Goal: Task Accomplishment & Management: Use online tool/utility

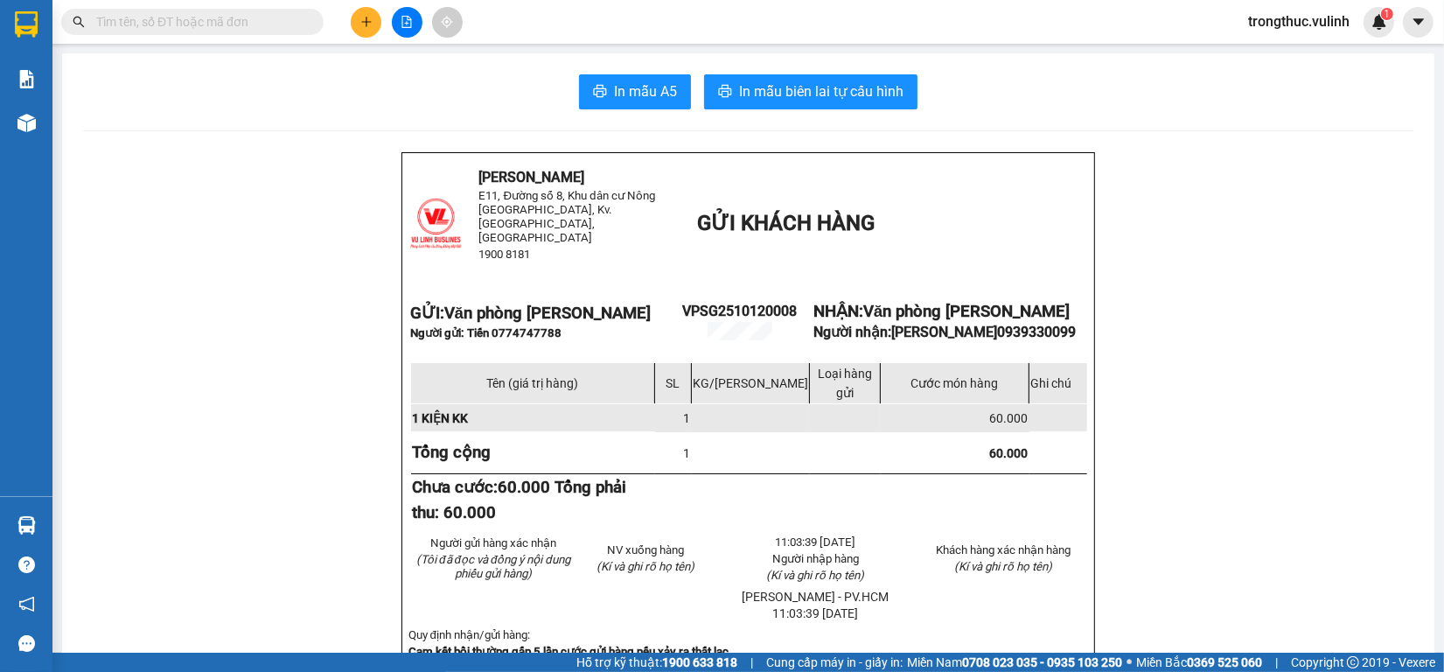
click at [363, 19] on icon "plus" at bounding box center [366, 22] width 12 height 12
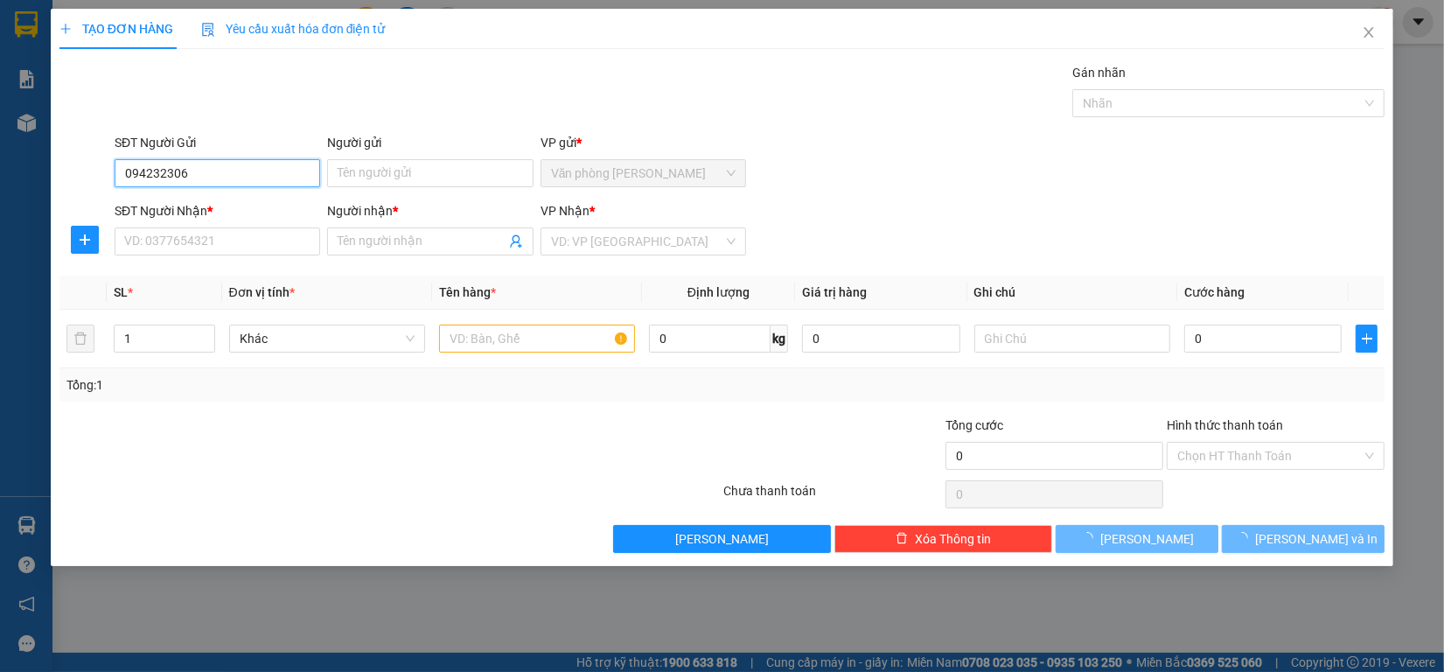
type input "0942323065"
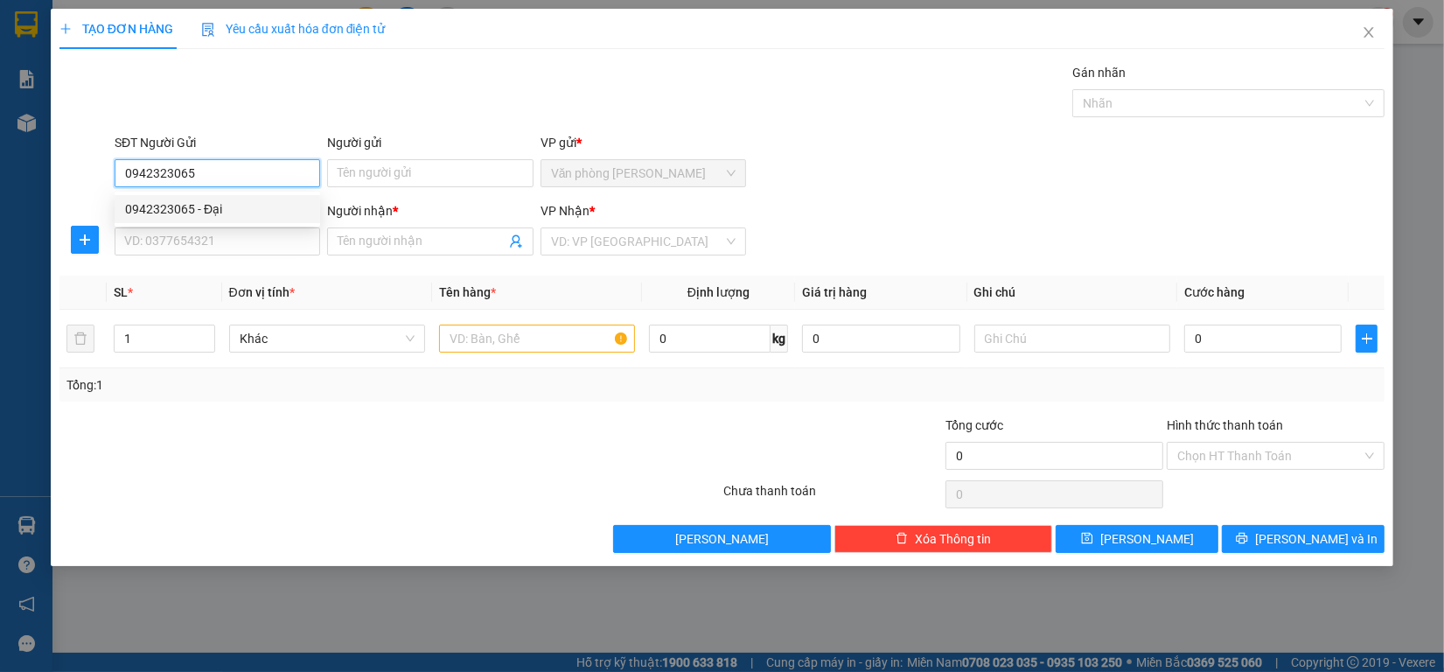
click at [216, 199] on div "0942323065 - Đại" at bounding box center [217, 208] width 184 height 19
type input "Đại"
type input "0707917134"
type input "Nguyên"
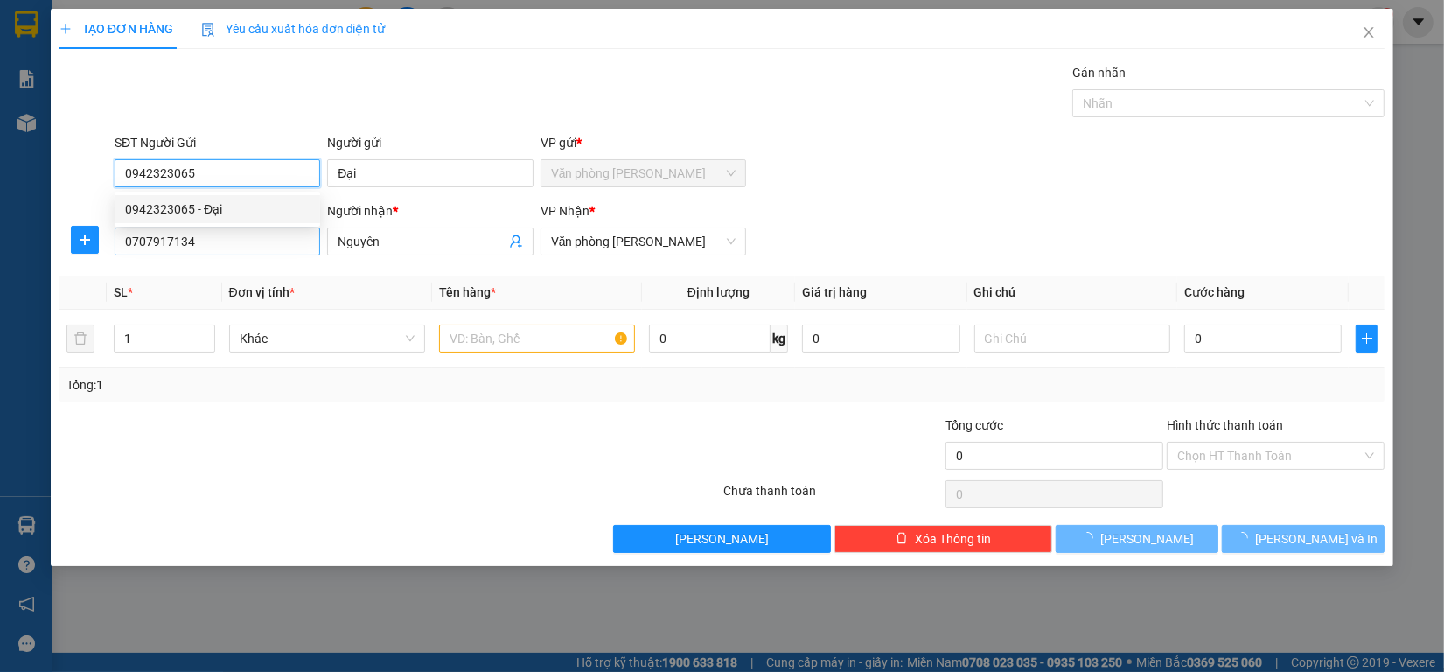
type input "130.000"
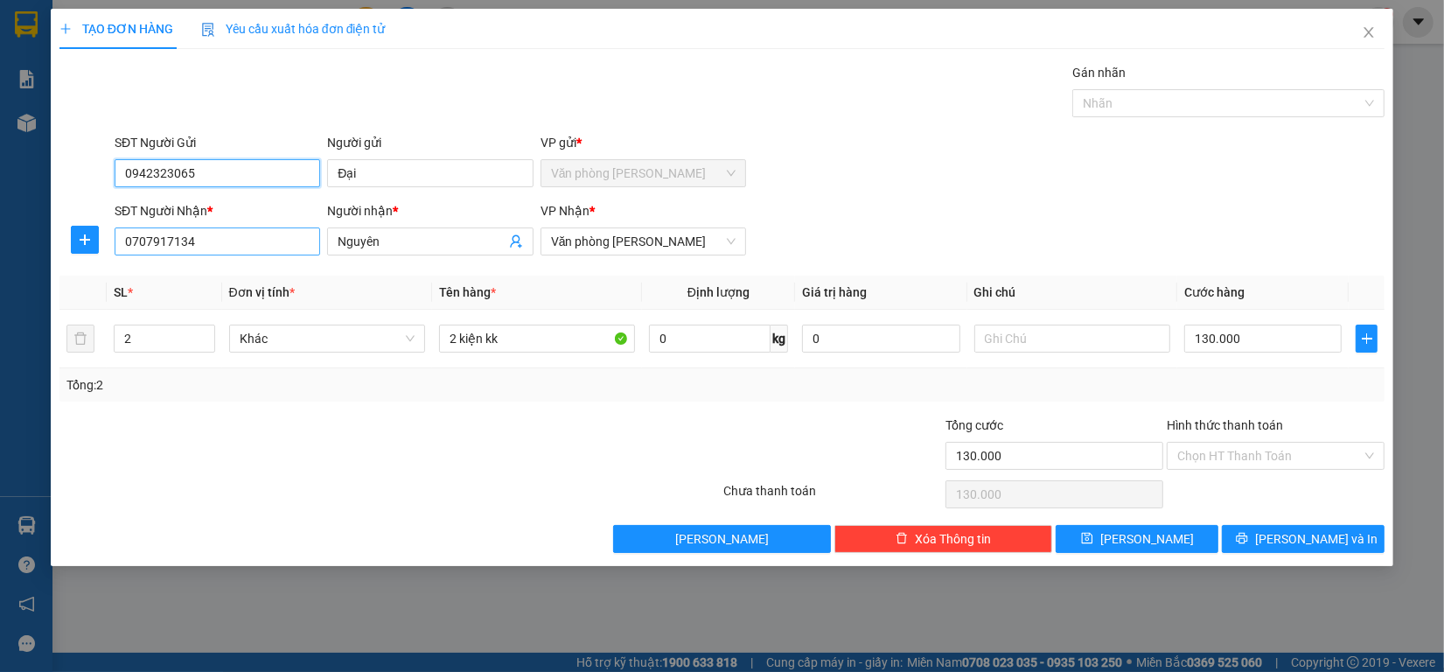
type input "0942323065"
drag, startPoint x: 250, startPoint y: 243, endPoint x: 0, endPoint y: 229, distance: 250.5
click at [42, 229] on div "TẠO ĐƠN HÀNG Yêu cầu xuất hóa đơn điện tử Transit Pickup Surcharge Ids Transit …" at bounding box center [722, 336] width 1444 height 672
type input "0704665744"
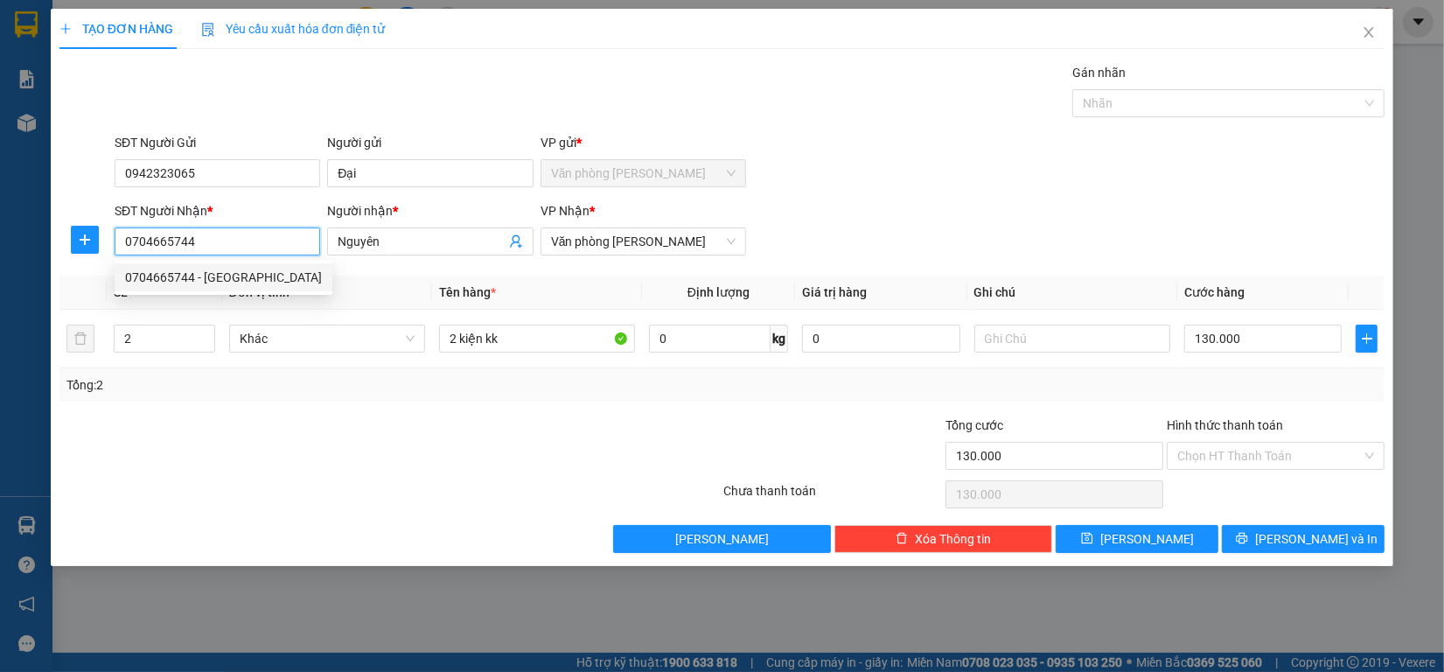
click at [250, 273] on div "0704665744 - Phúc Nguyên" at bounding box center [223, 277] width 197 height 19
type input "Phúc Nguyên"
type input "70.000"
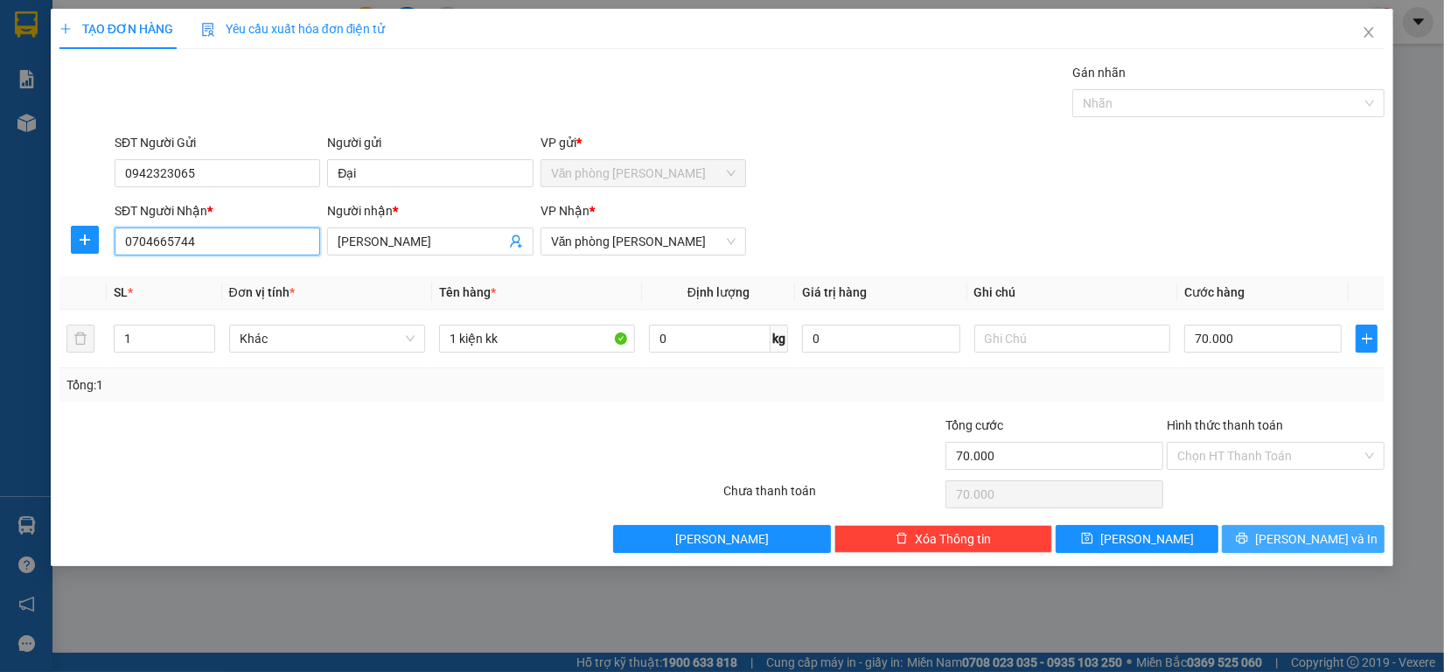
type input "0704665744"
click at [1292, 534] on span "[PERSON_NAME] và In" at bounding box center [1316, 538] width 122 height 19
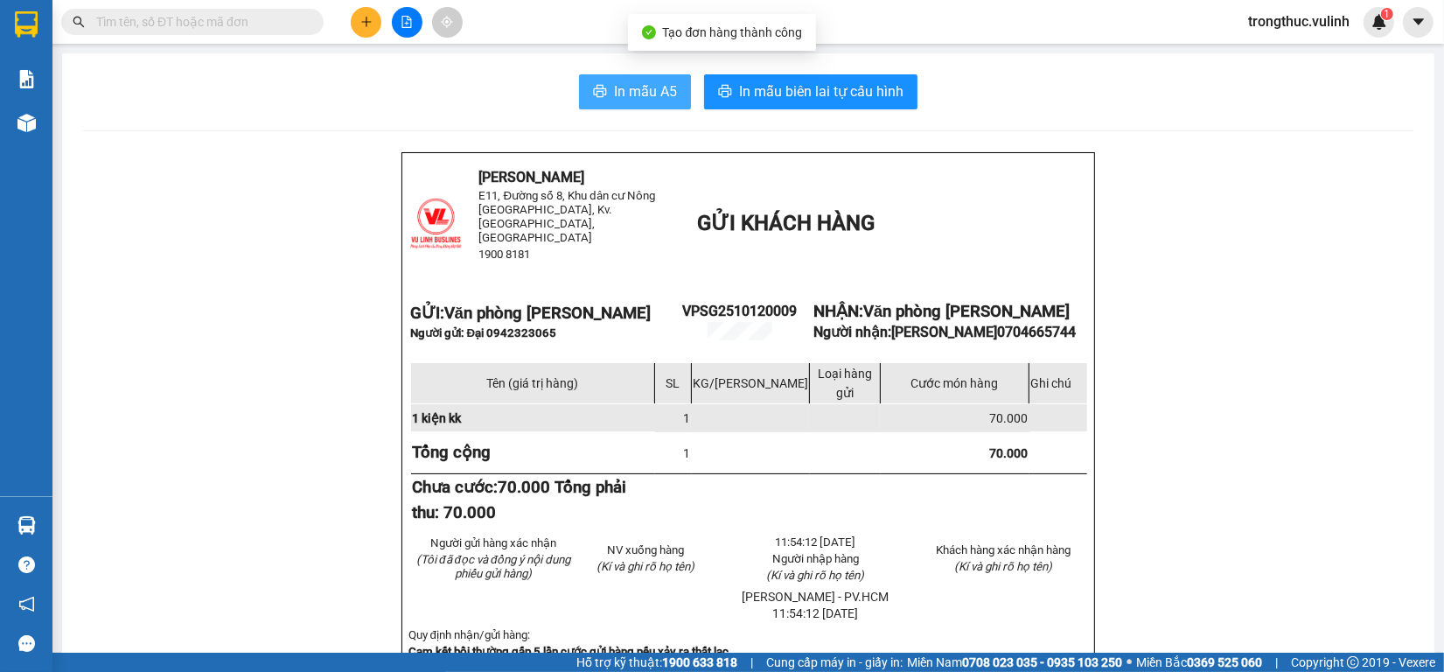
click at [666, 92] on span "In mẫu A5" at bounding box center [645, 91] width 63 height 22
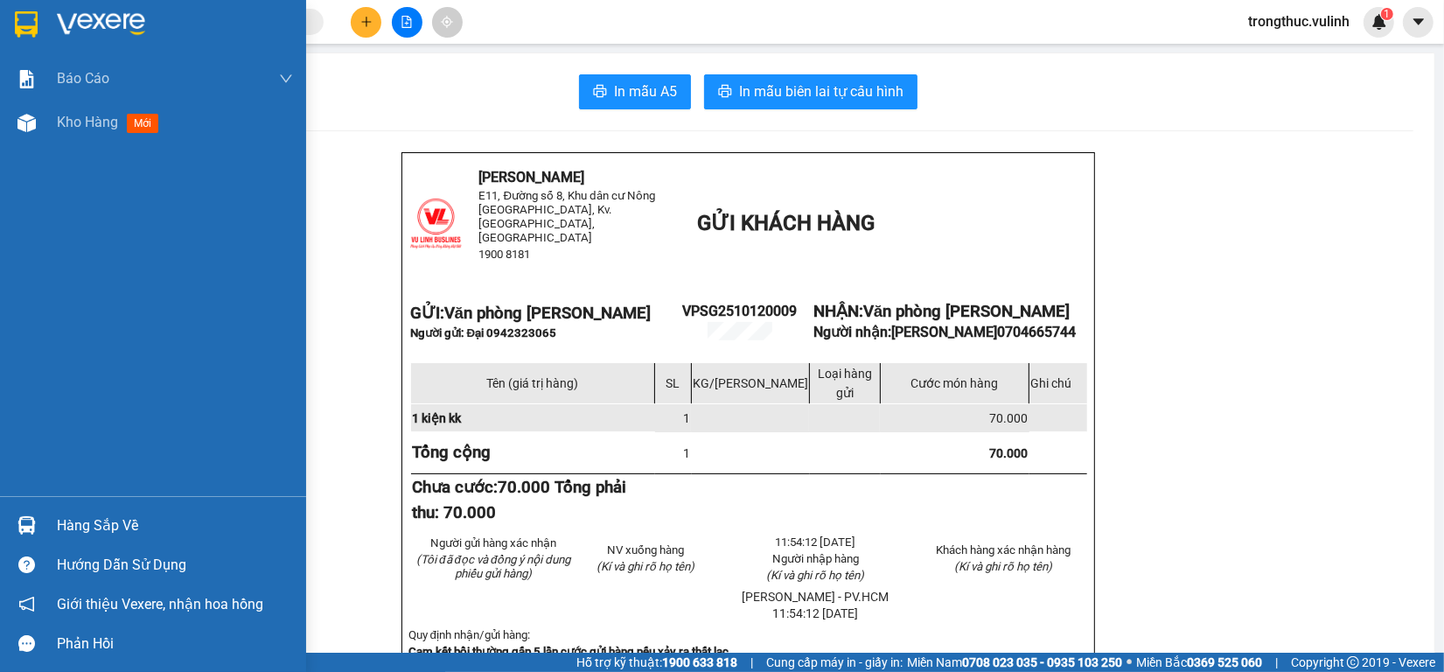
click at [31, 525] on img at bounding box center [26, 525] width 18 height 18
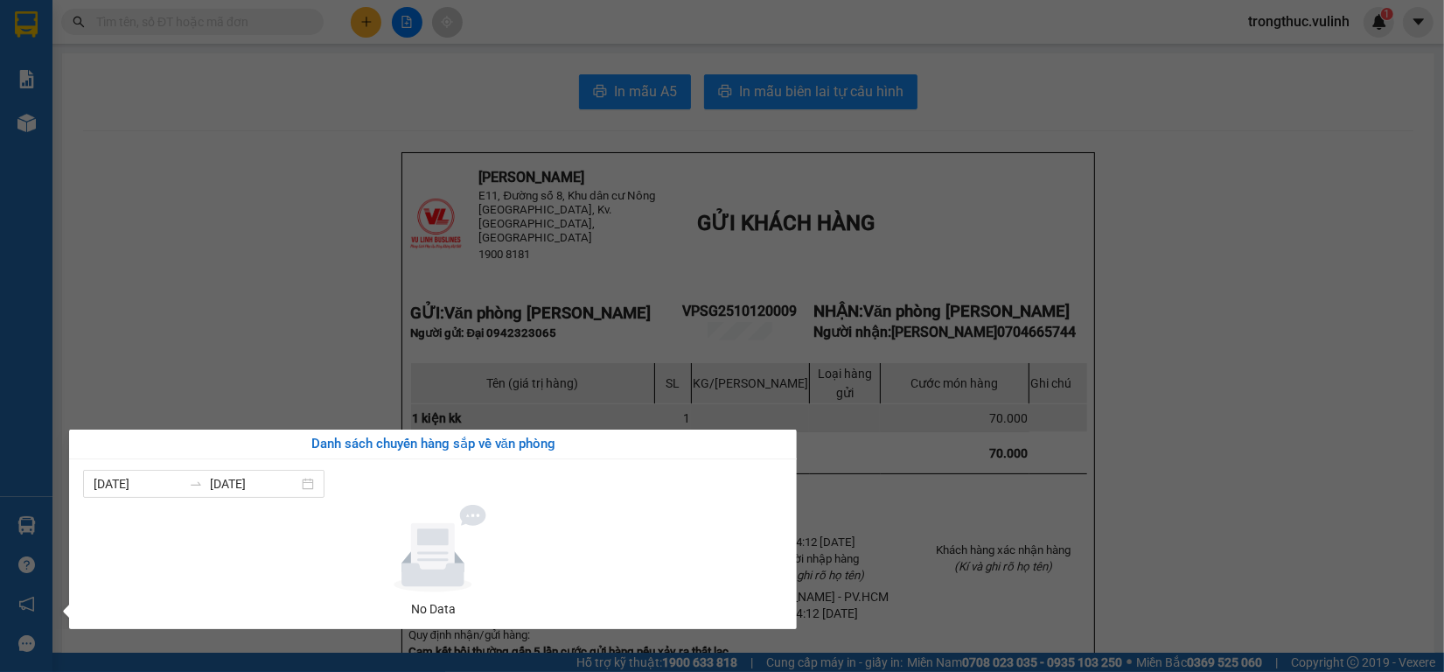
click at [1166, 247] on section "Kết quả tìm kiếm ( 0 ) Bộ lọc Ngày tạo đơn gần nhất No Data trongthuc.vulinh 1 …" at bounding box center [722, 336] width 1444 height 672
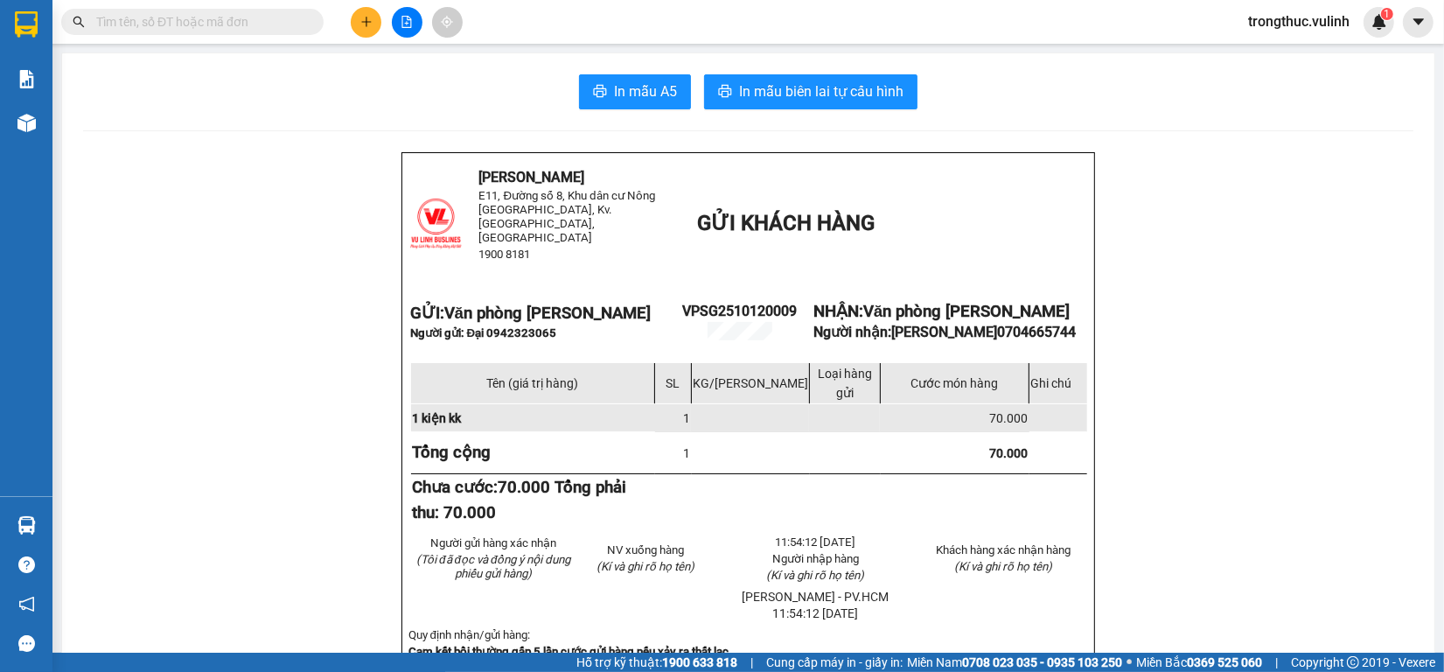
click at [365, 24] on icon "plus" at bounding box center [365, 22] width 1 height 10
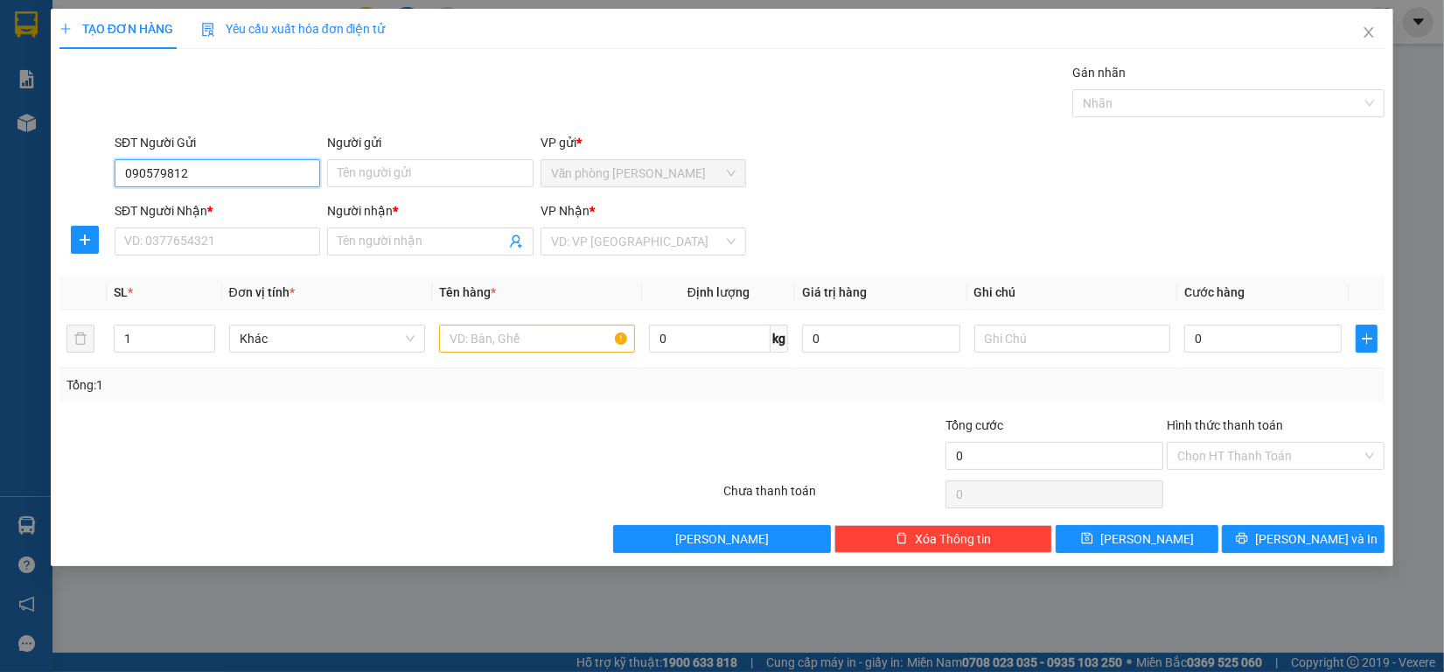
type input "0905798121"
click at [188, 219] on div "0905798121 - Đức" at bounding box center [224, 209] width 218 height 28
type input "Đức"
type input "0367549539"
type input "Ngọc Hải"
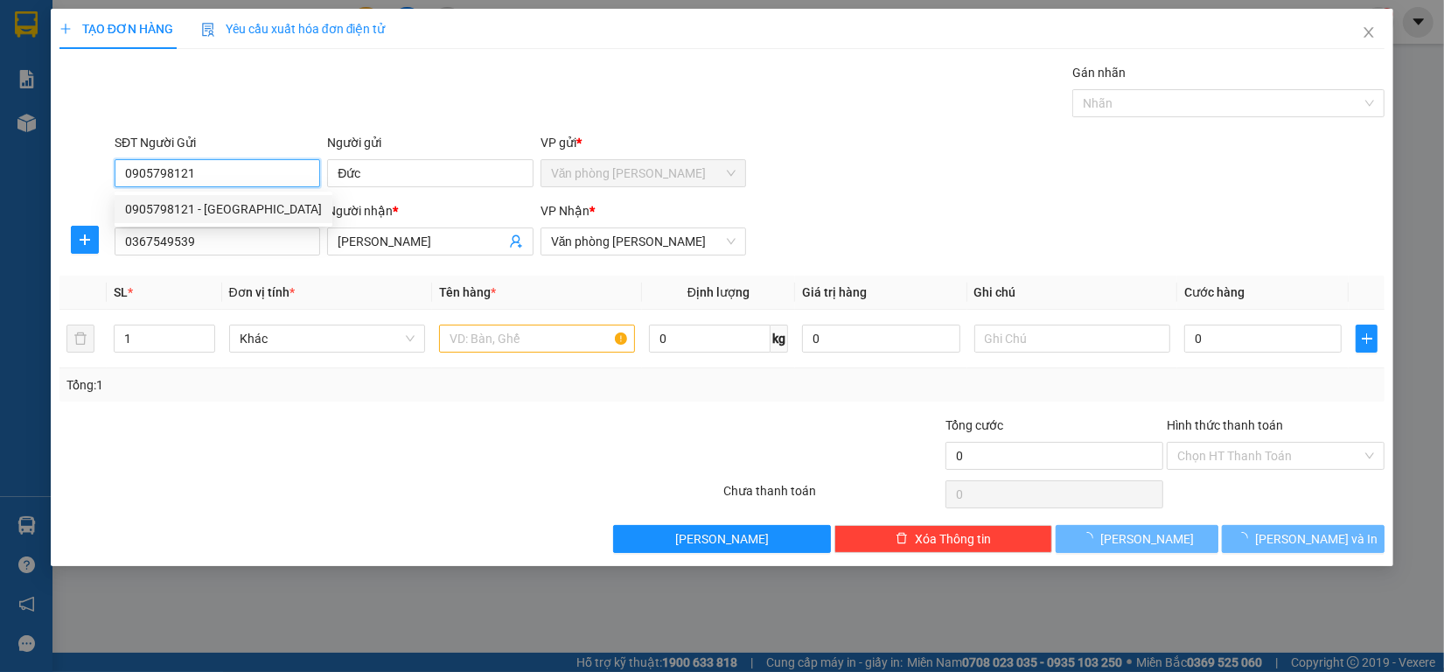
type input "60.000"
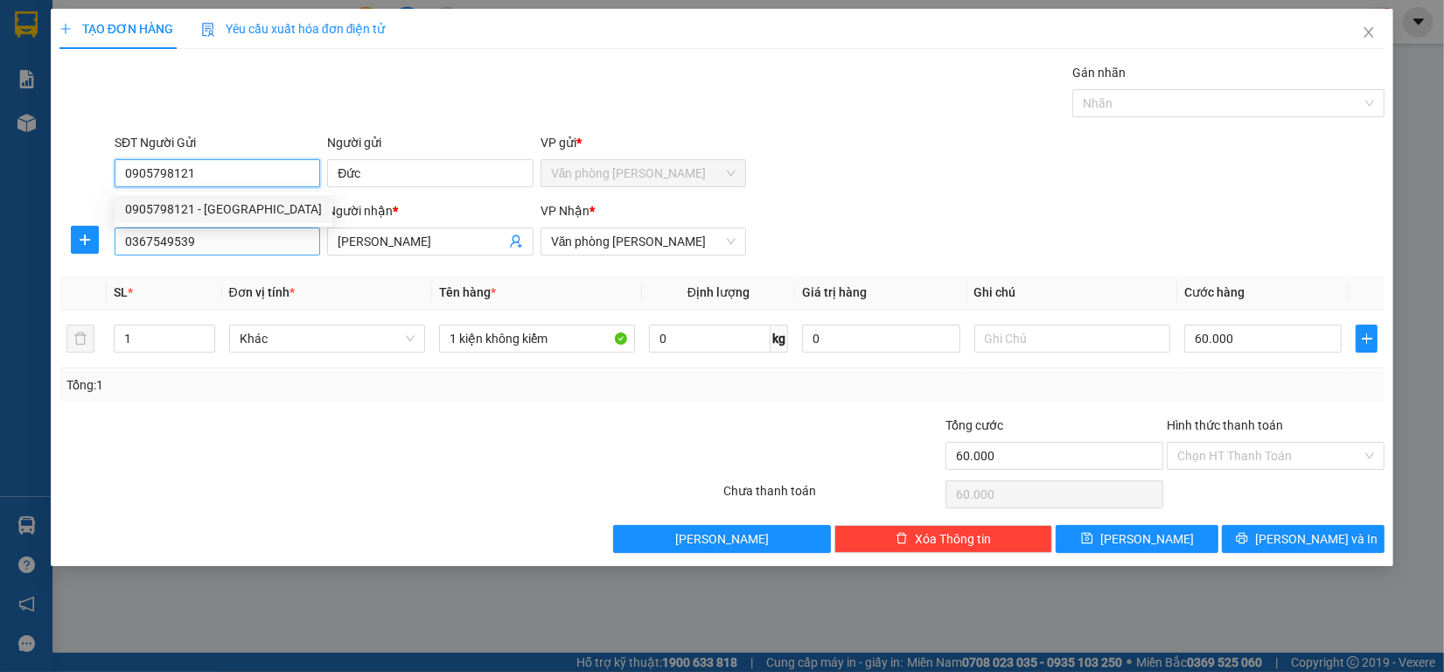
type input "0905798121"
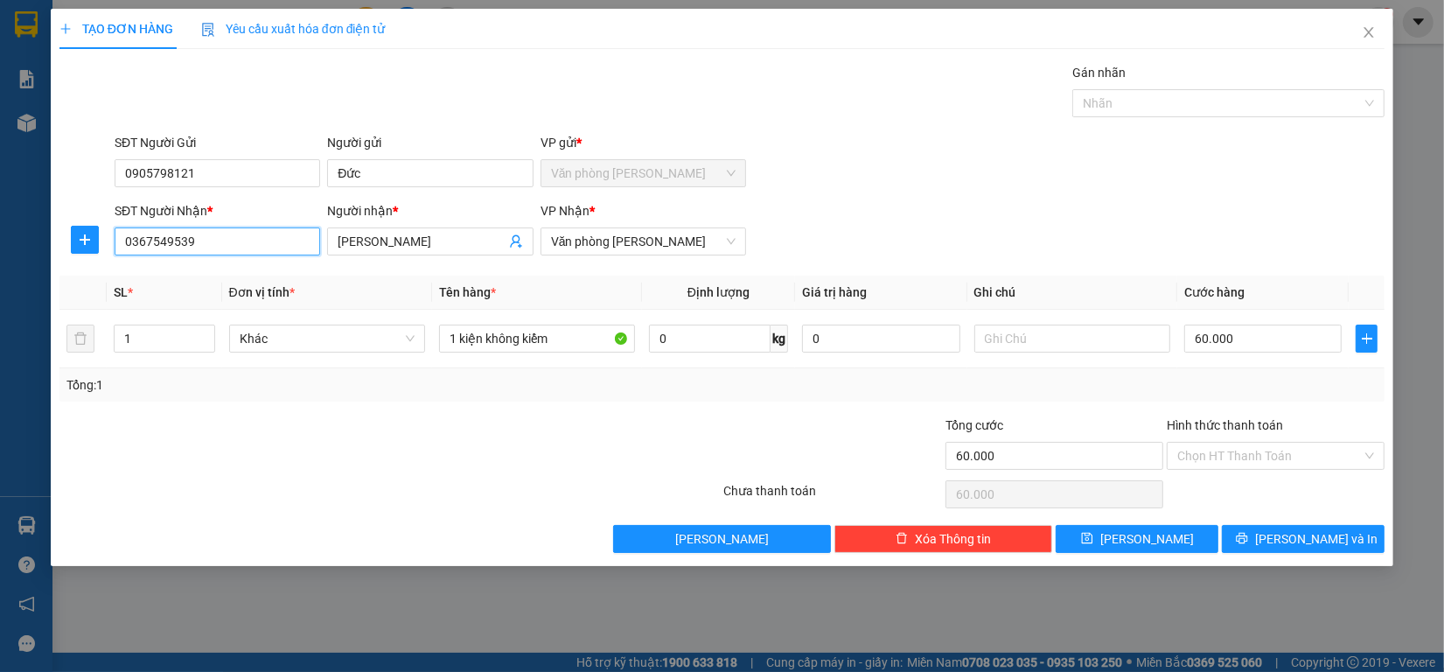
drag, startPoint x: 227, startPoint y: 247, endPoint x: 0, endPoint y: 233, distance: 227.7
click at [0, 239] on div "TẠO ĐƠN HÀNG Yêu cầu xuất hóa đơn điện tử Transit Pickup Surcharge Ids Transit …" at bounding box center [722, 336] width 1444 height 672
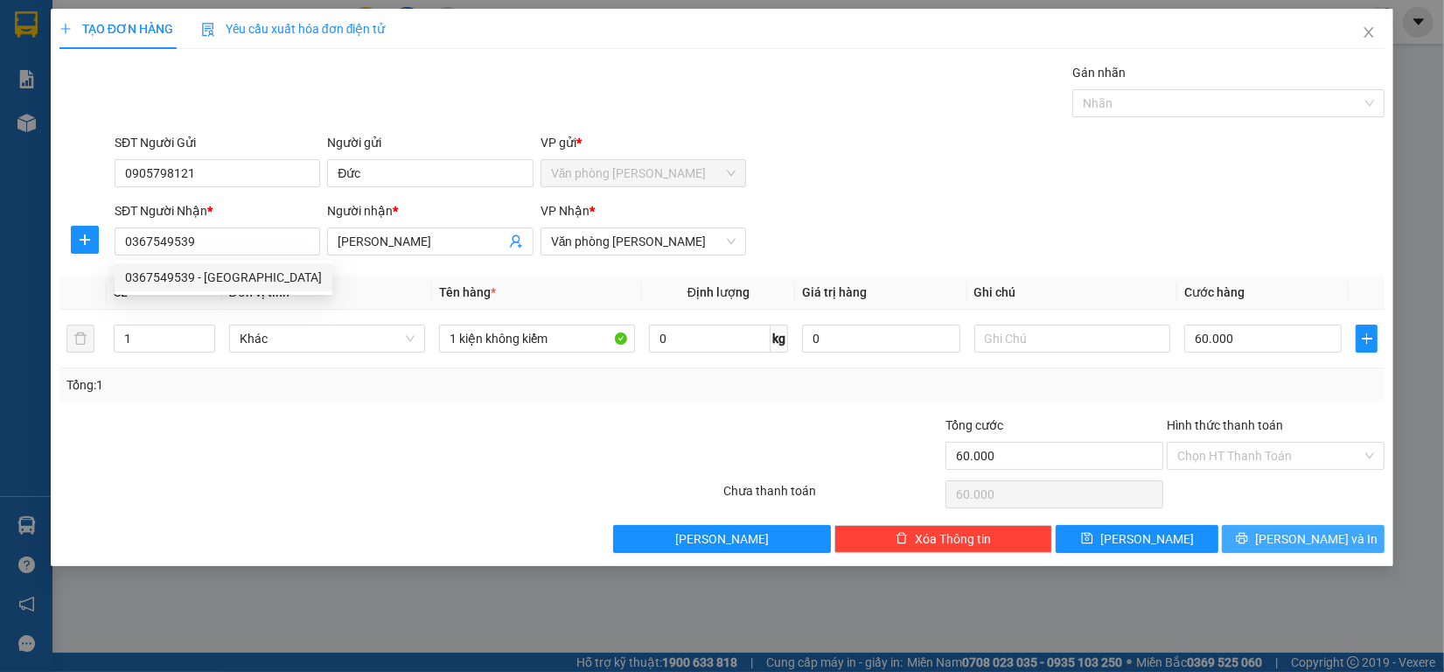
click at [1297, 548] on span "[PERSON_NAME] và In" at bounding box center [1316, 538] width 122 height 19
click at [1295, 532] on span "[PERSON_NAME] và In" at bounding box center [1316, 538] width 122 height 19
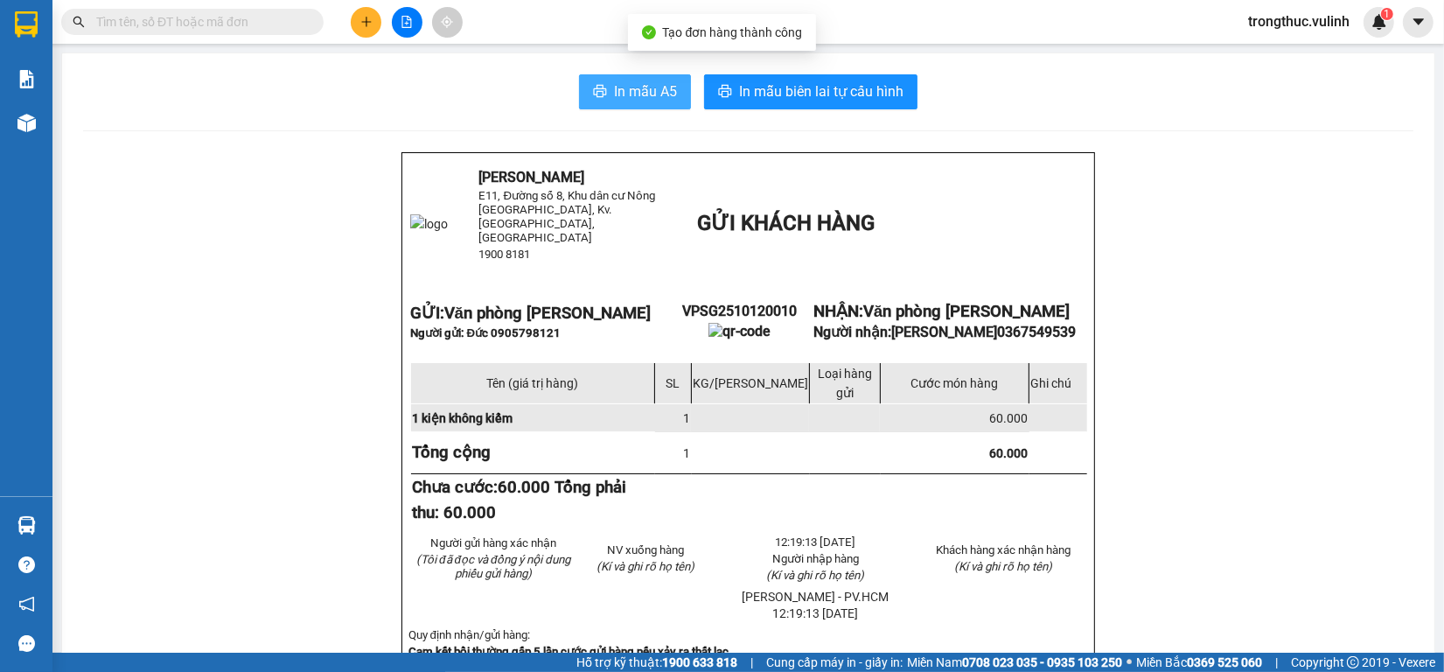
click at [635, 88] on span "In mẫu A5" at bounding box center [645, 91] width 63 height 22
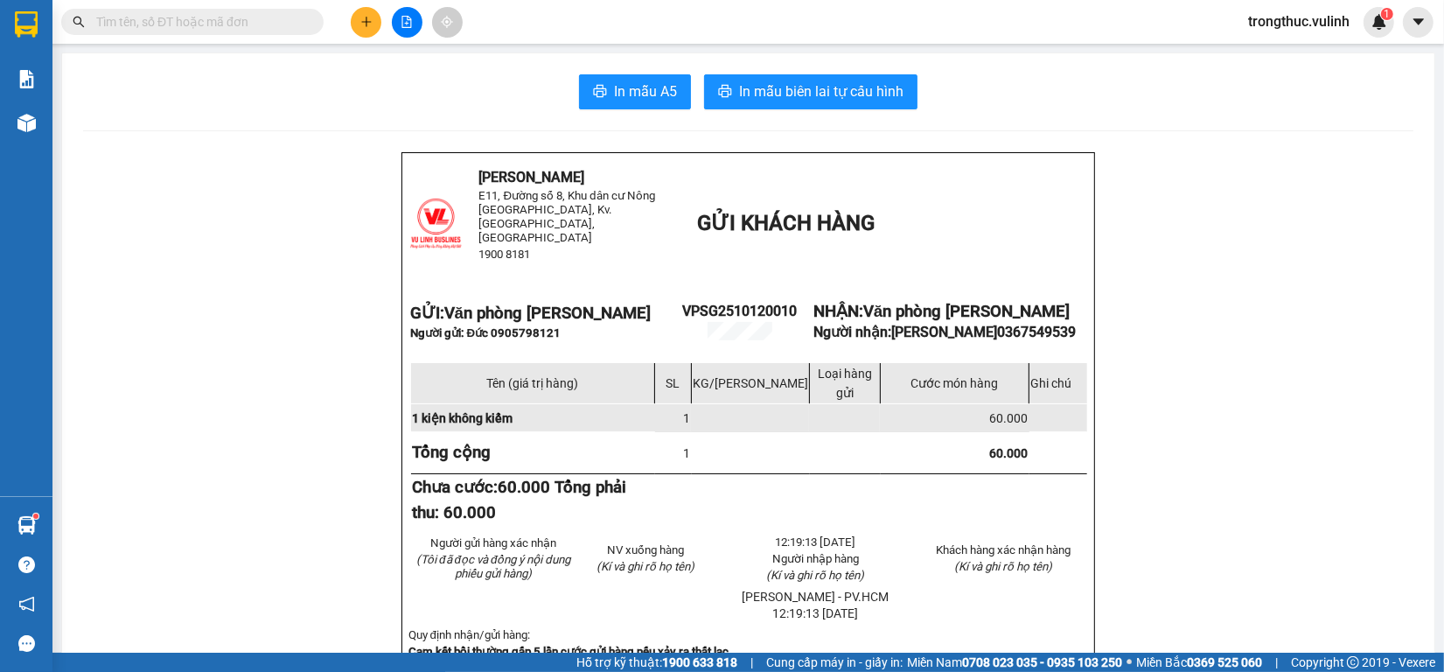
click at [32, 140] on div "Kho hàng mới" at bounding box center [26, 123] width 52 height 44
click at [32, 136] on div at bounding box center [26, 123] width 31 height 31
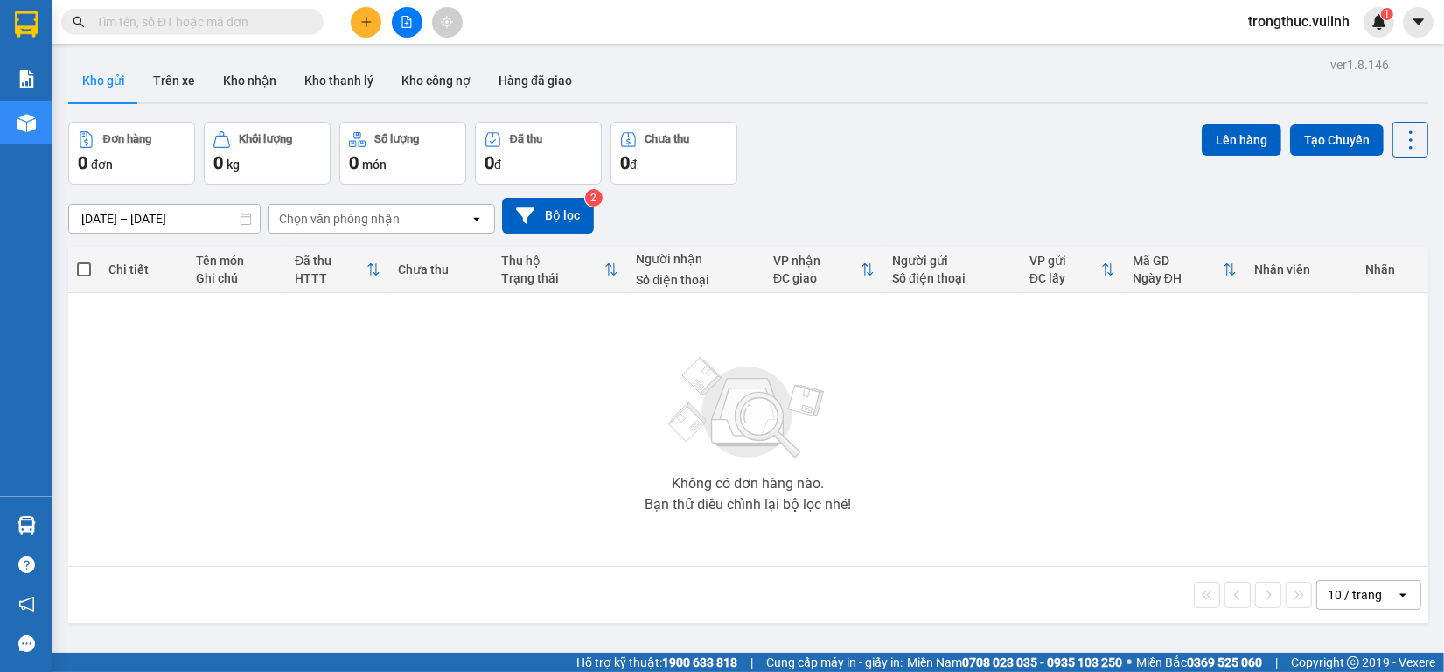
click at [361, 24] on icon "plus" at bounding box center [366, 22] width 12 height 12
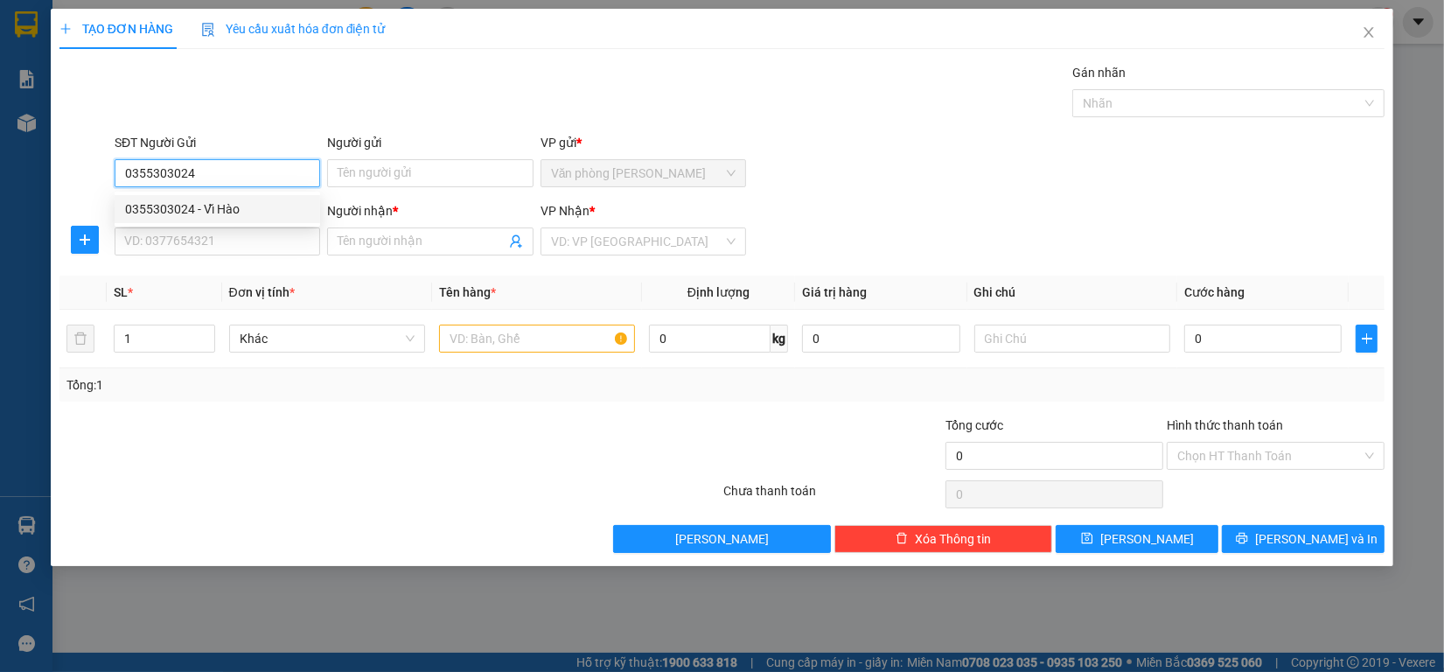
type input "0355303024"
click at [171, 193] on div "0355303024 0355303024 - Vĩ Hào" at bounding box center [217, 208] width 205 height 35
click at [223, 199] on form "SĐT Người Gửi 0355303024 Người gửi Tên người gửi VP gửi * Văn phòng Cao Thắng S…" at bounding box center [721, 197] width 1325 height 129
click at [233, 178] on input "0355303024" at bounding box center [217, 173] width 205 height 28
click at [254, 204] on div "0355303024 - Vĩ Hào" at bounding box center [217, 208] width 184 height 19
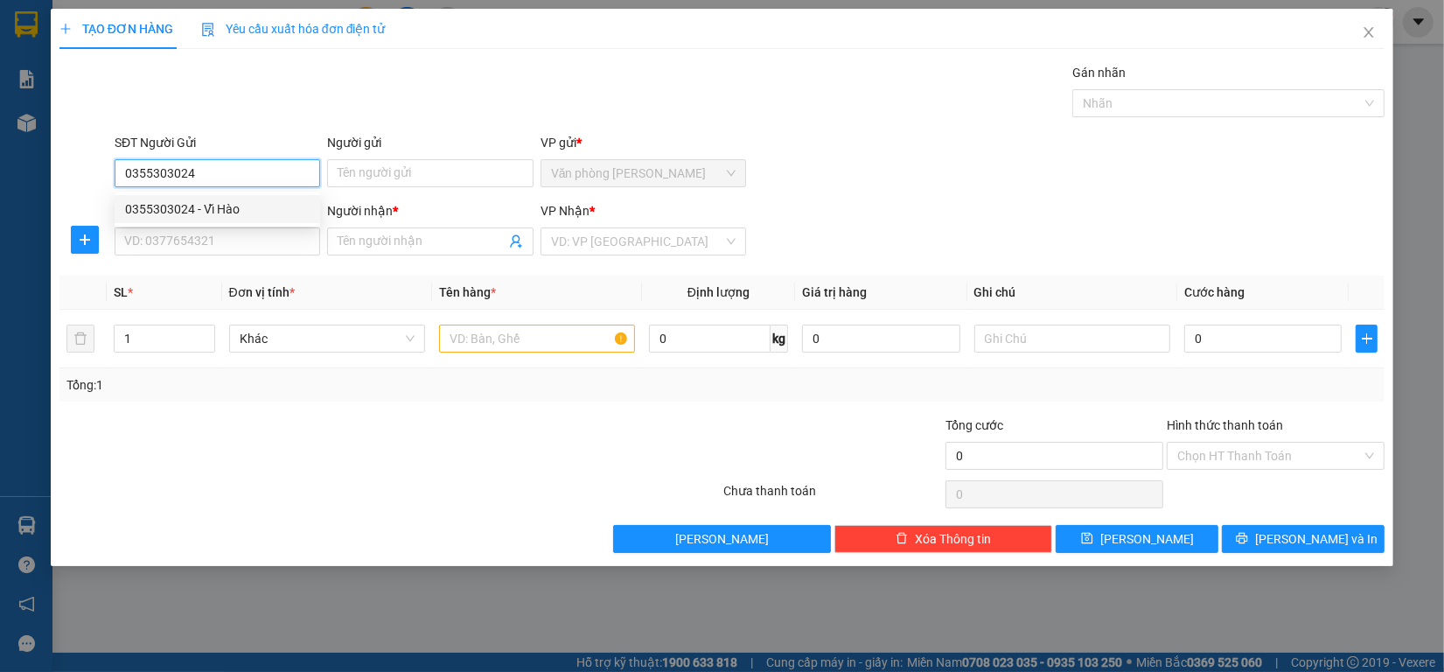
type input "Vĩ Hào"
type input "0777777695"
type input "phi thống"
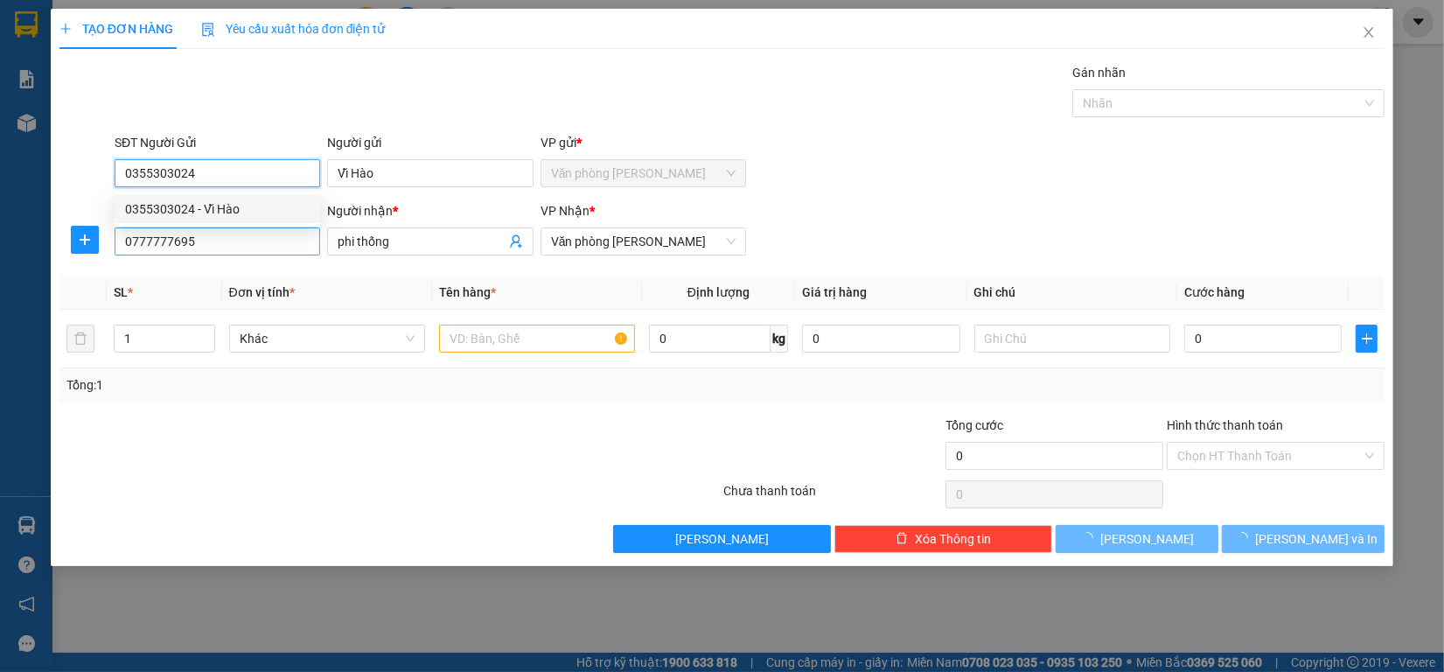
type input "60.000"
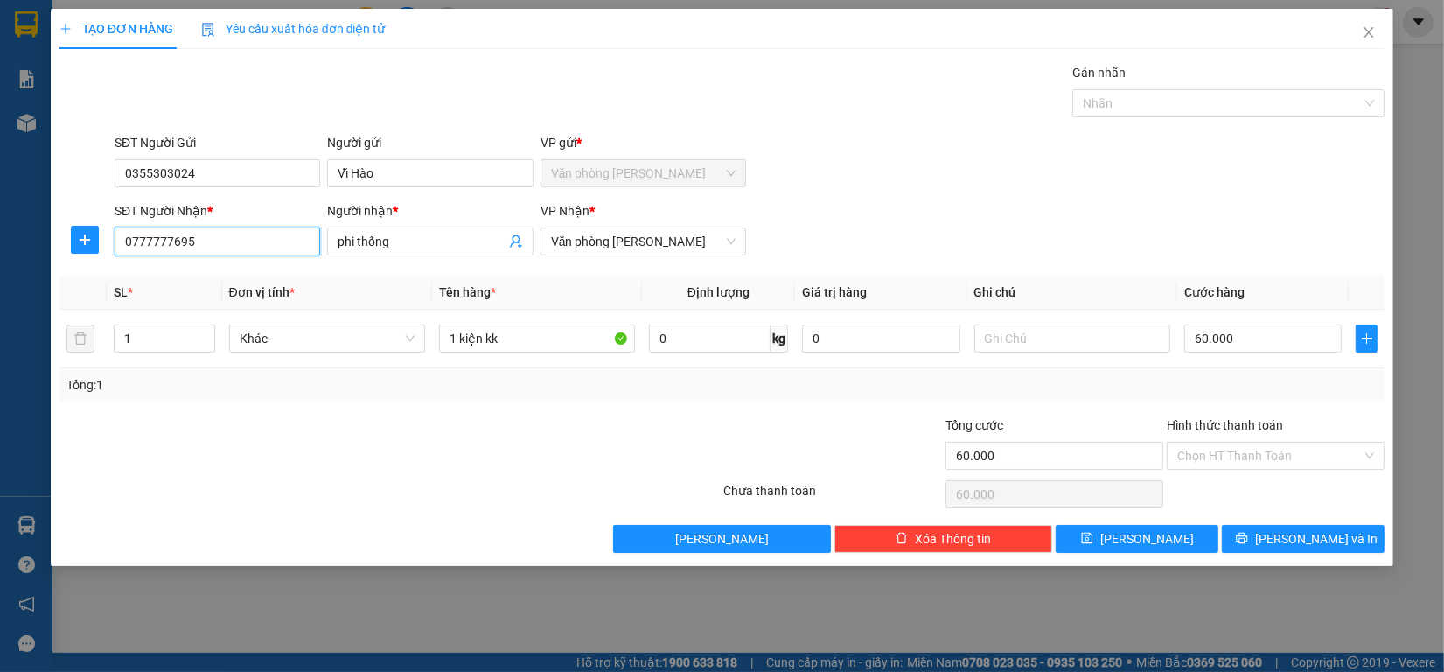
click at [0, 241] on div "TẠO ĐƠN HÀNG Yêu cầu xuất hóa đơn điện tử Transit Pickup Surcharge Ids Transit …" at bounding box center [722, 336] width 1444 height 672
click at [1204, 451] on input "Hình thức thanh toán" at bounding box center [1269, 455] width 184 height 26
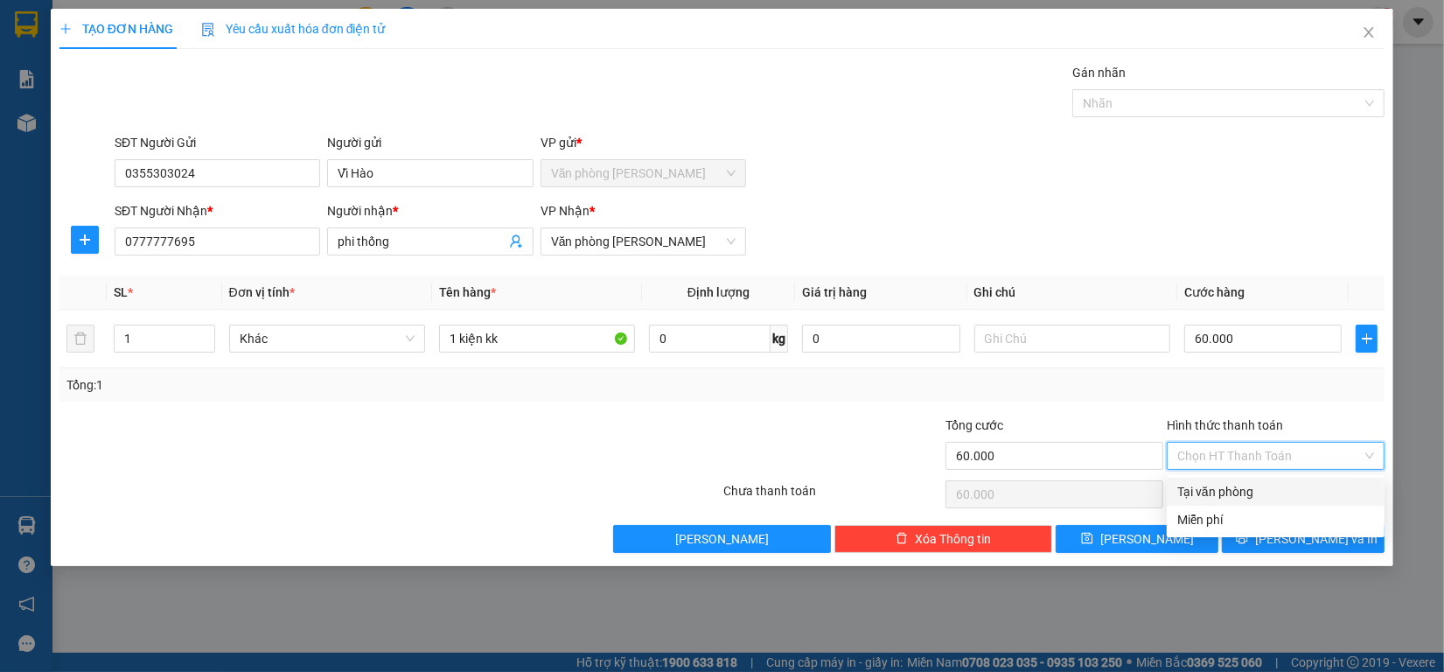
click at [1236, 484] on div "Tại văn phòng" at bounding box center [1275, 491] width 197 height 19
type input "0"
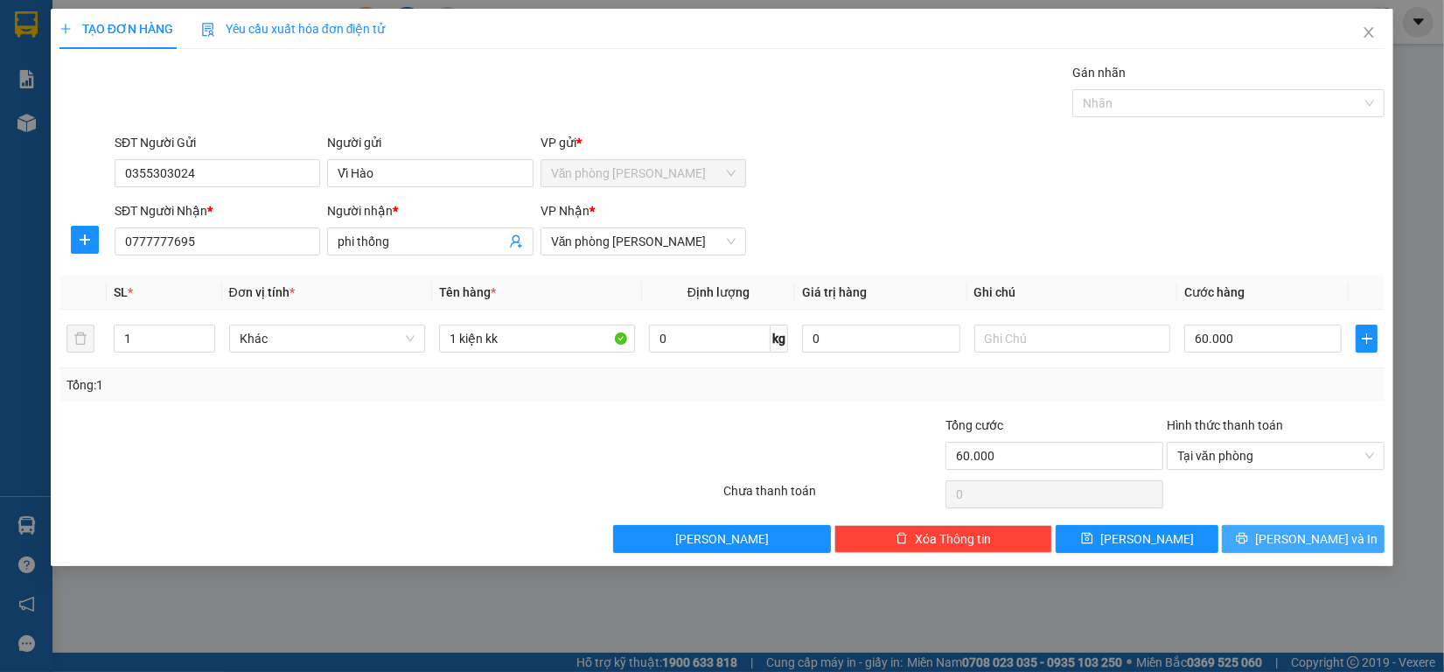
click at [1326, 534] on span "[PERSON_NAME] và In" at bounding box center [1316, 538] width 122 height 19
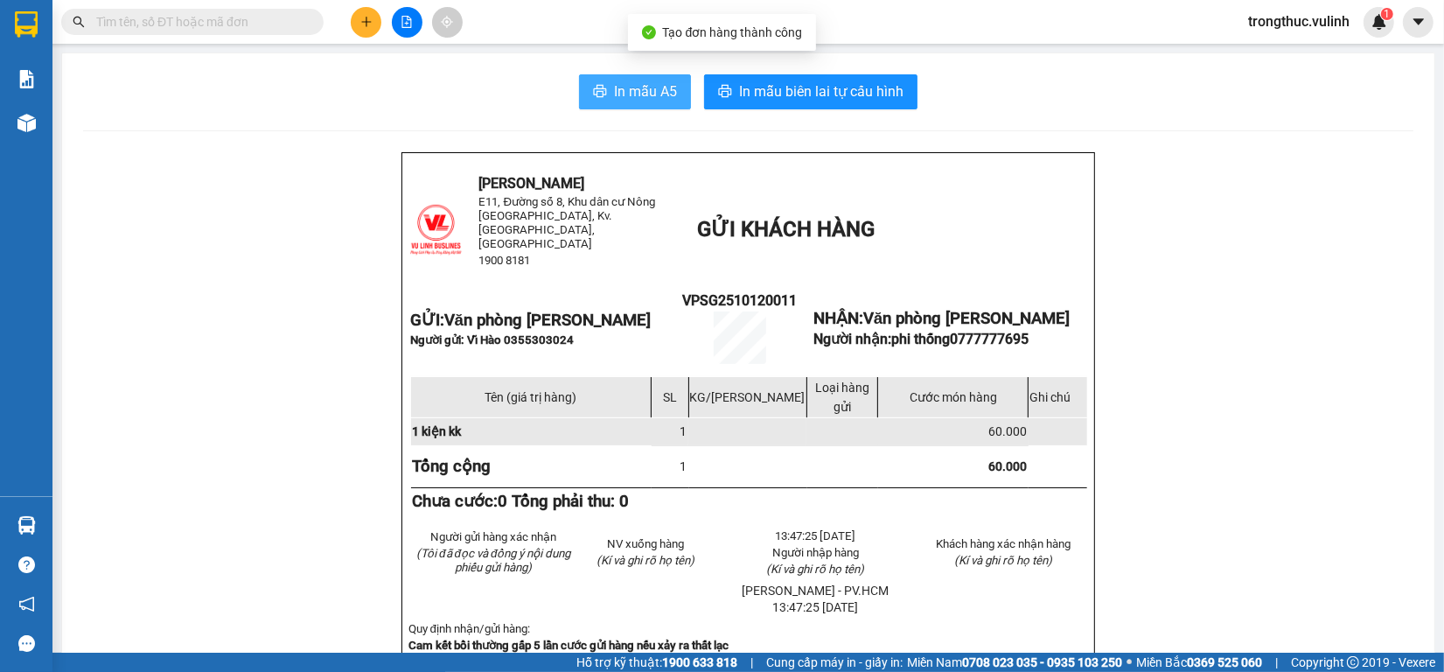
click at [614, 96] on span "In mẫu A5" at bounding box center [645, 91] width 63 height 22
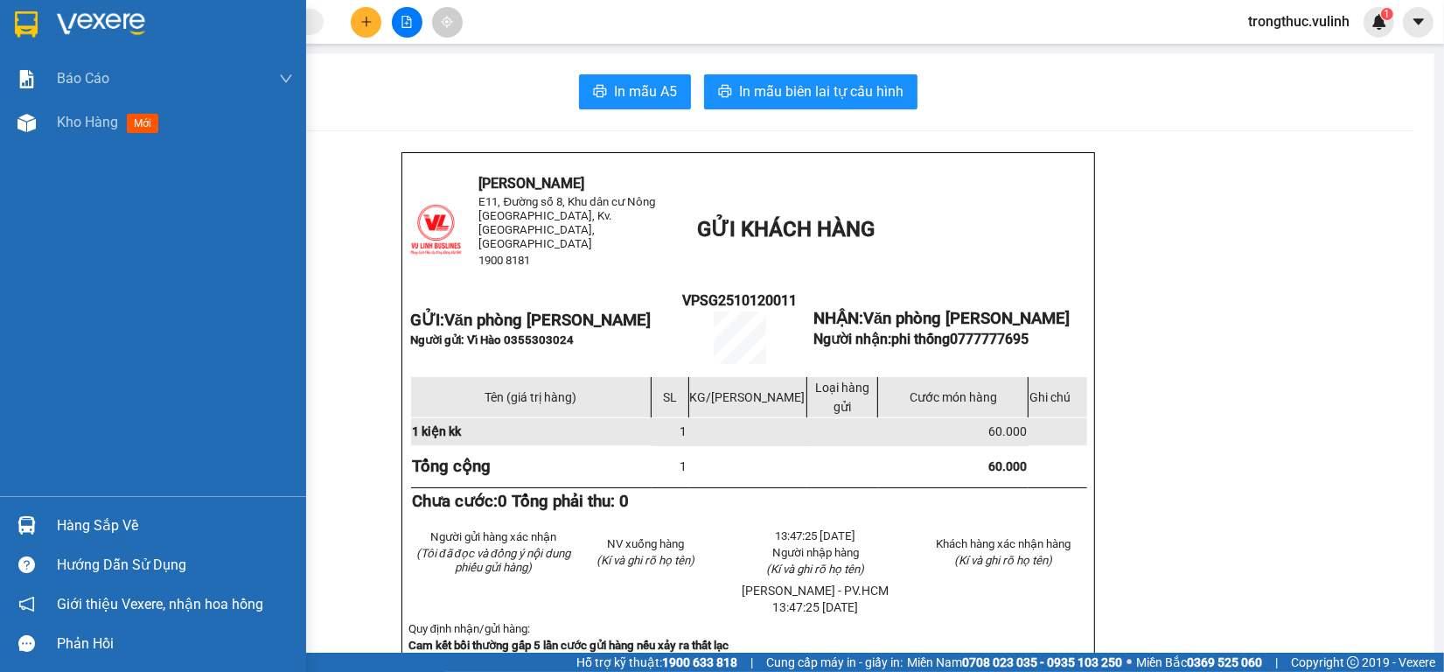
click at [40, 507] on div "Hàng sắp về" at bounding box center [153, 524] width 306 height 39
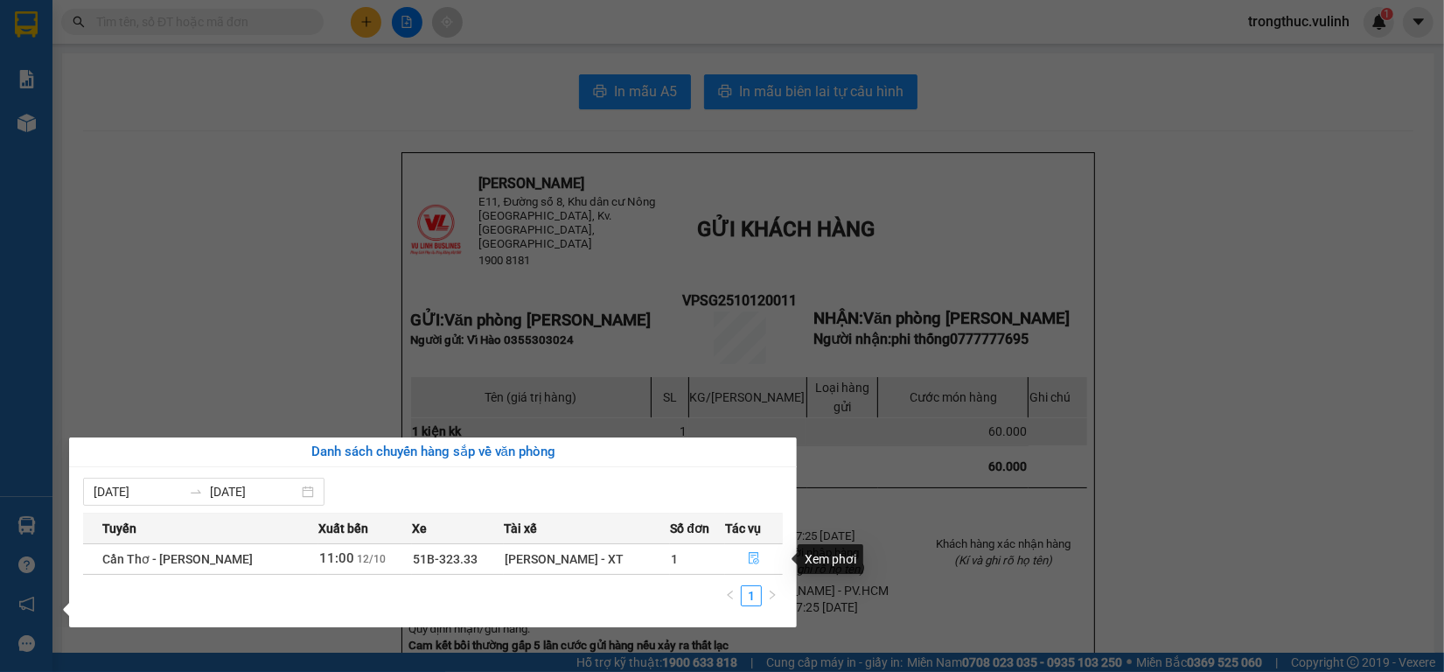
click at [739, 565] on button "button" at bounding box center [754, 559] width 56 height 28
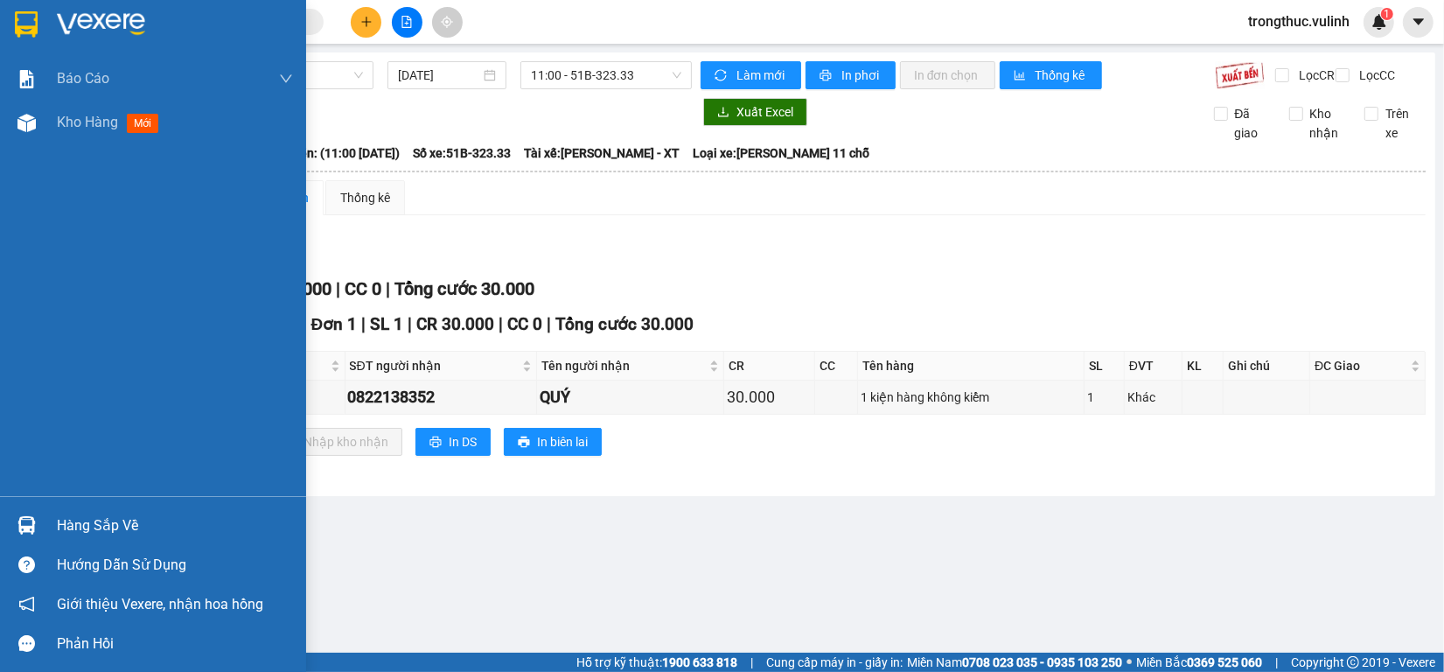
click at [59, 512] on div "Hàng sắp về" at bounding box center [153, 524] width 306 height 39
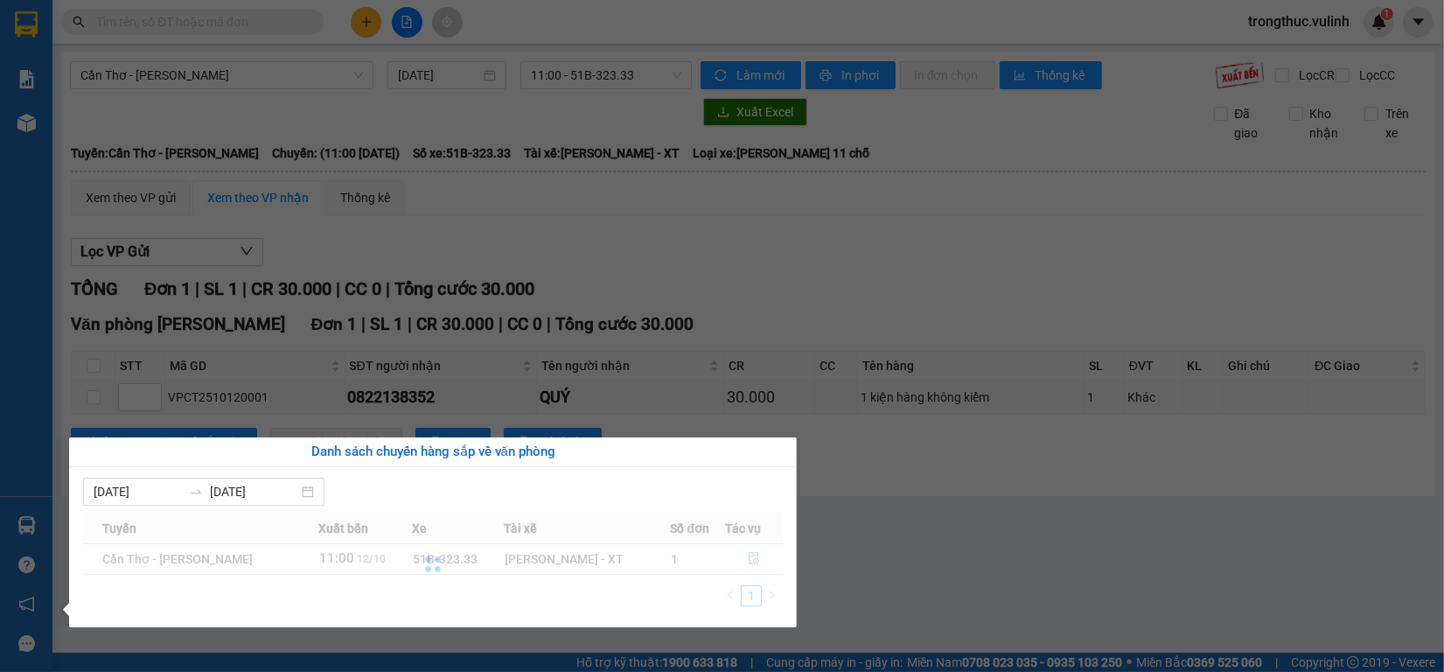
click at [746, 239] on section "Kết quả tìm kiếm ( 0 ) Bộ lọc Ngày tạo đơn gần nhất No Data trongthuc.vulinh 1 …" at bounding box center [722, 336] width 1444 height 672
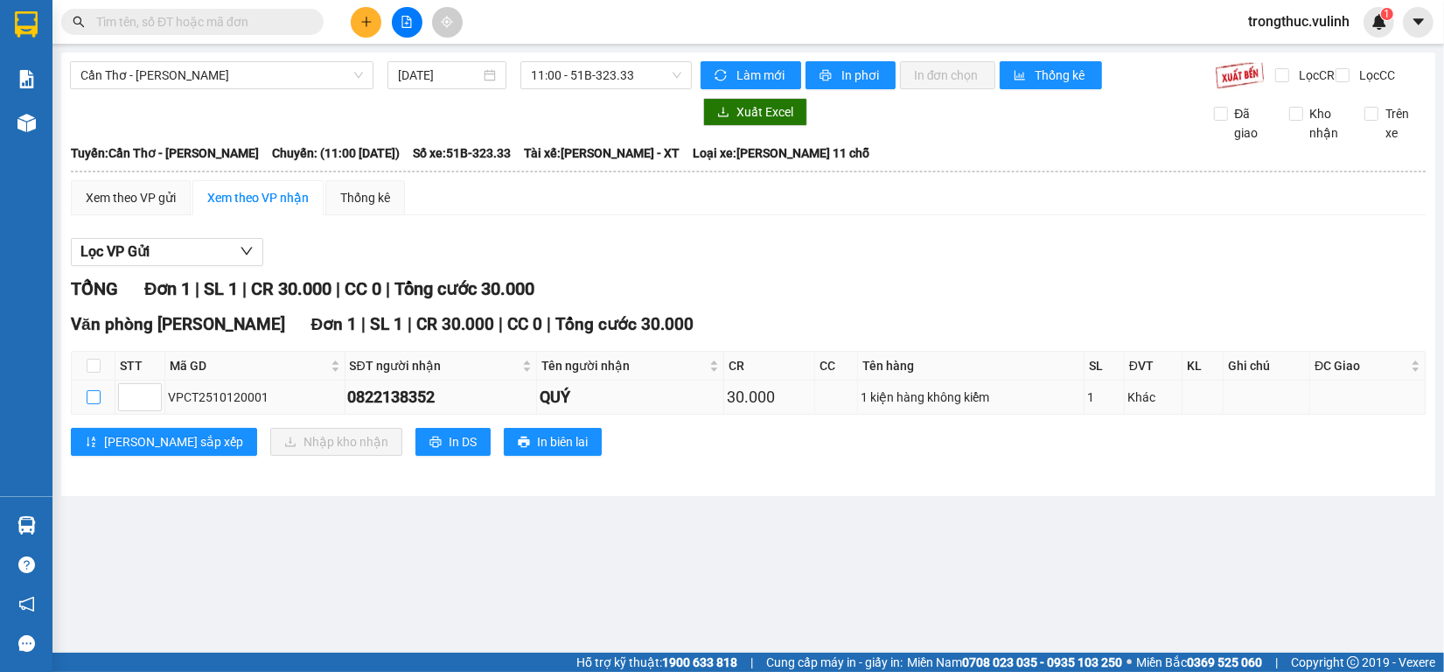
click at [88, 407] on label at bounding box center [94, 396] width 14 height 19
click at [88, 404] on input "checkbox" at bounding box center [94, 397] width 14 height 14
checkbox input "true"
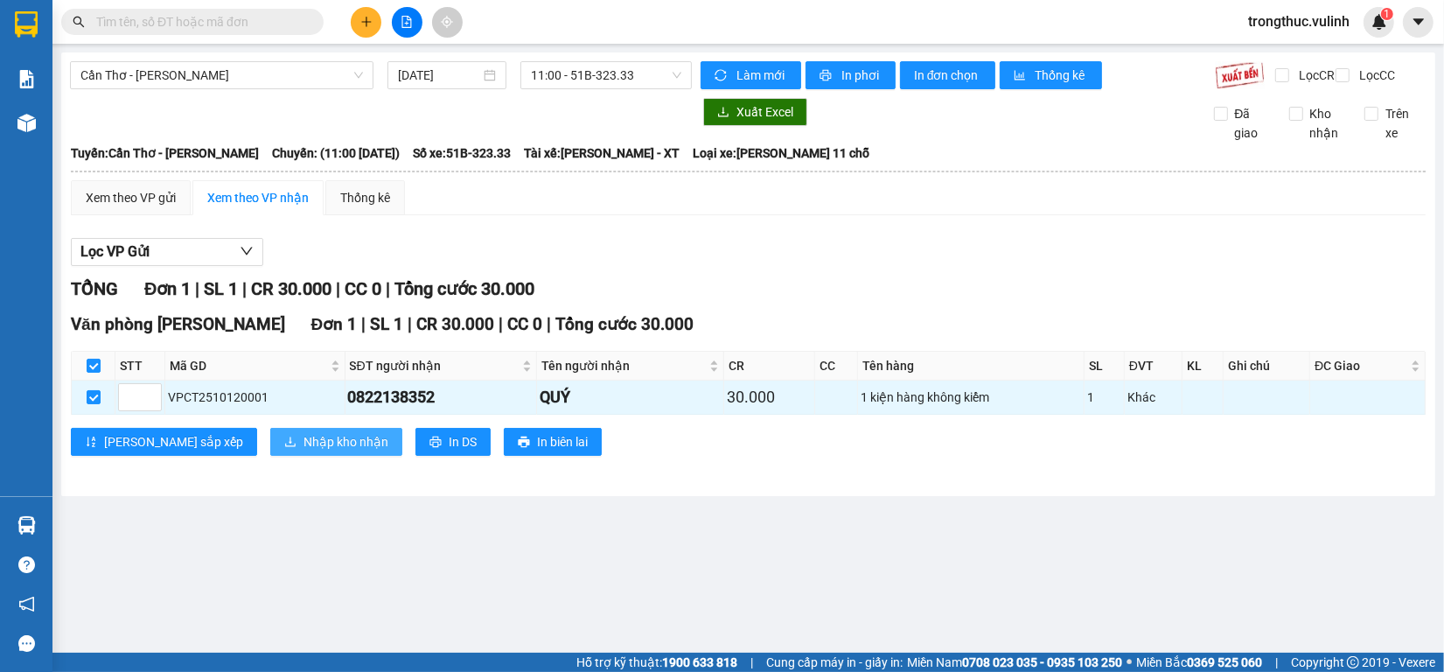
drag, startPoint x: 303, startPoint y: 472, endPoint x: 262, endPoint y: 469, distance: 41.2
click at [303, 456] on button "Nhập kho nhận" at bounding box center [336, 442] width 132 height 28
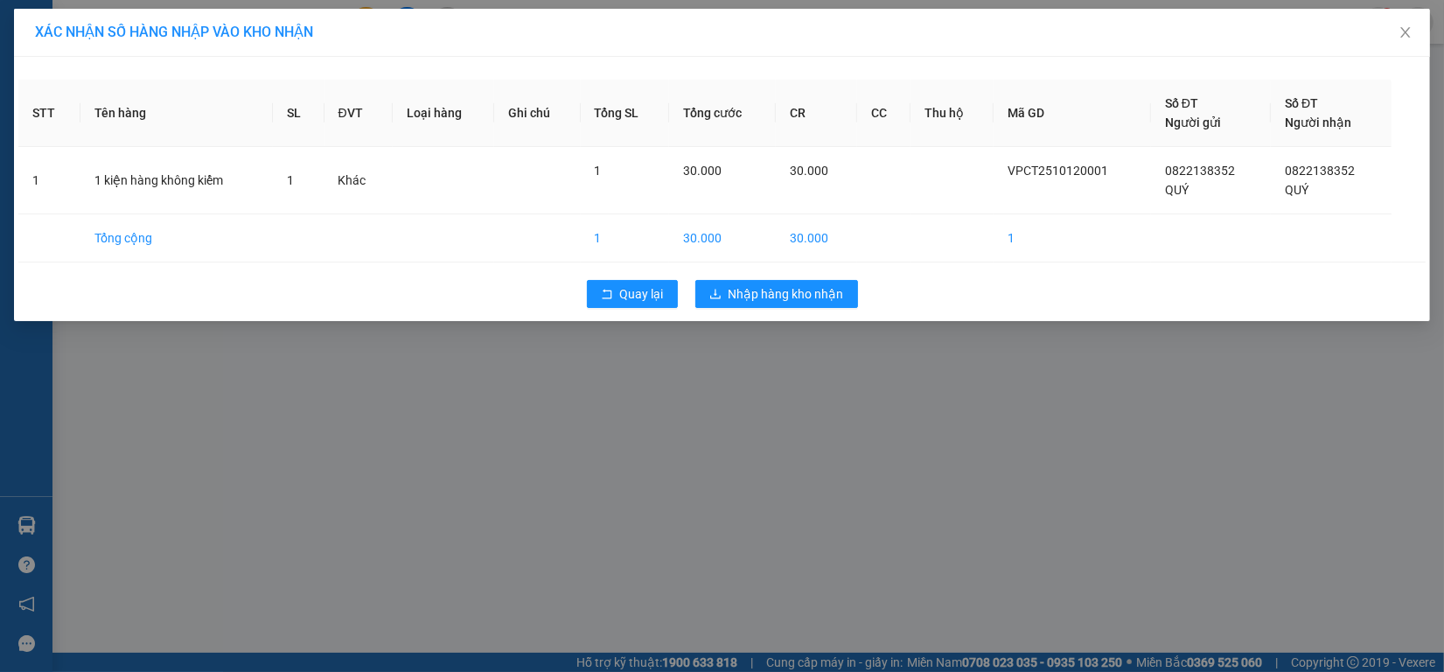
click at [762, 383] on div "XÁC NHẬN SỐ HÀNG NHẬP VÀO KHO NHẬN STT Tên hàng SL ĐVT Loại hàng Ghi chú Tổng S…" at bounding box center [722, 336] width 1444 height 672
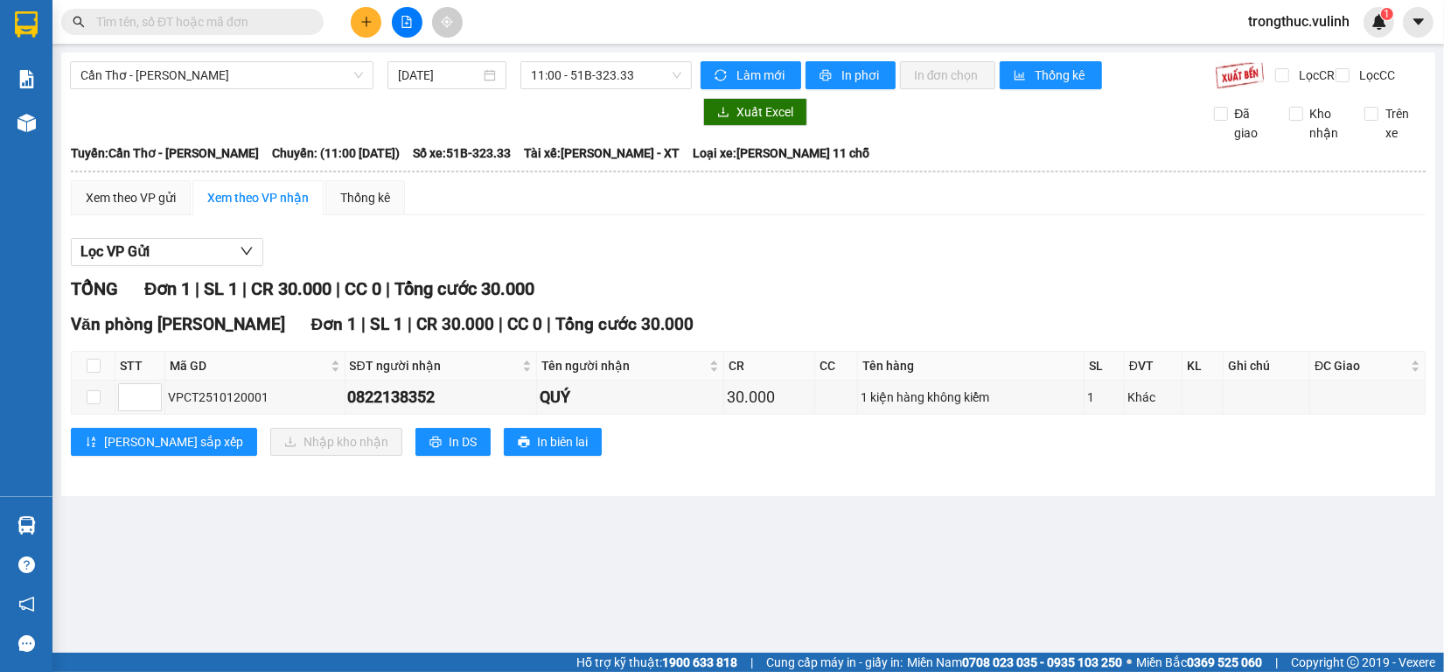
click at [763, 303] on div "TỔNG Đơn 1 | SL 1 | CR 30.000 | CC 0 | Tổng cước 30.000" at bounding box center [748, 288] width 1354 height 27
click at [88, 404] on input "checkbox" at bounding box center [94, 397] width 14 height 14
checkbox input "true"
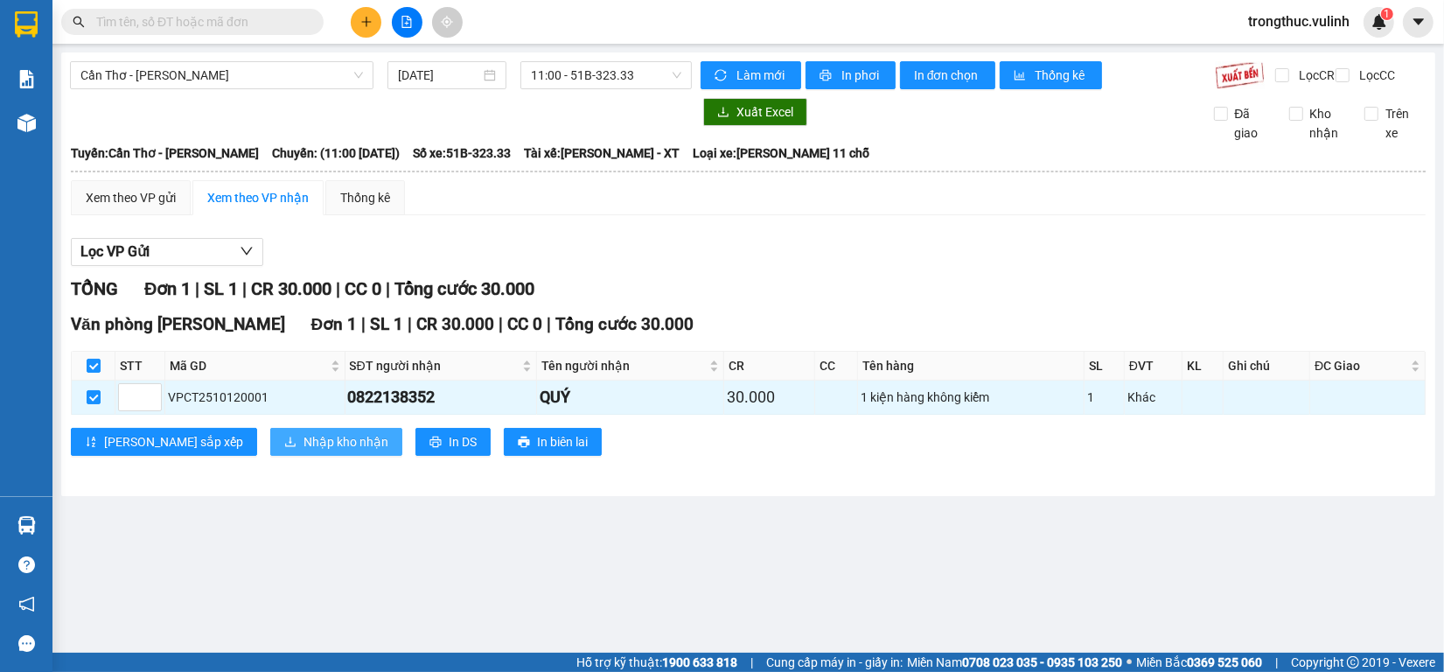
click at [270, 450] on button "Nhập kho nhận" at bounding box center [336, 442] width 132 height 28
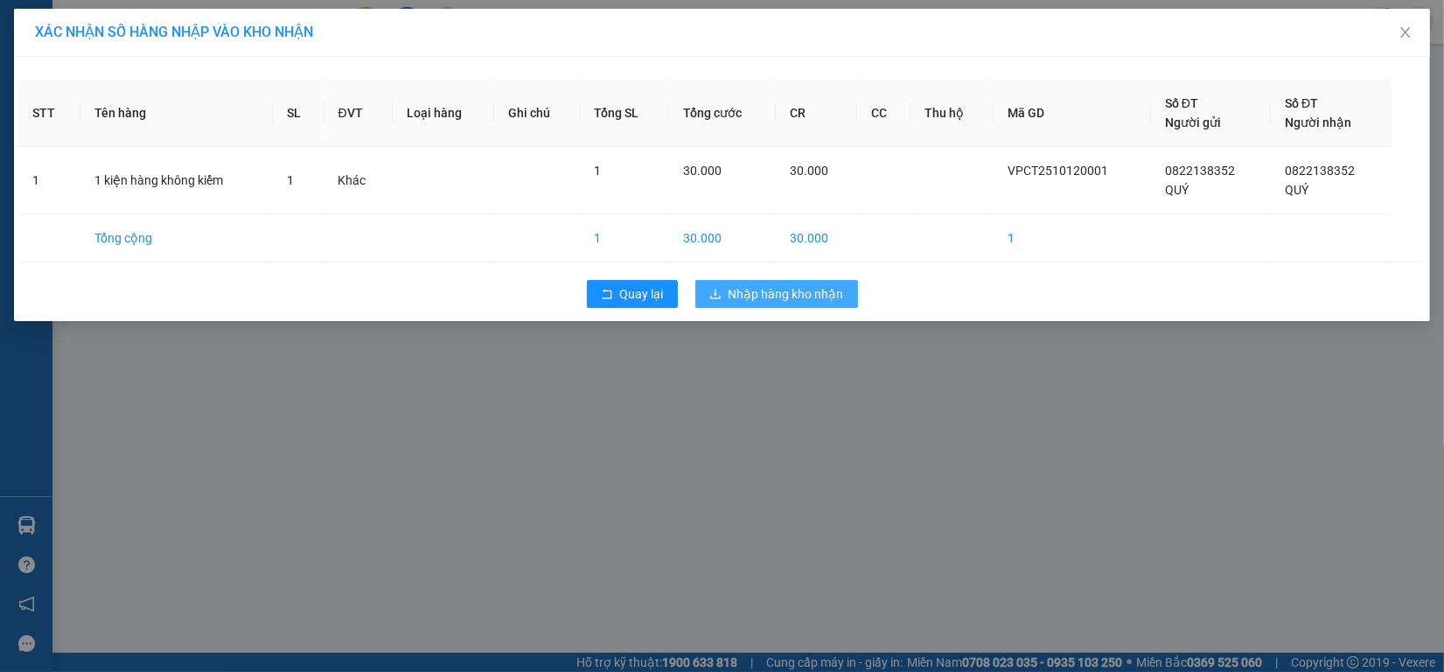
click at [825, 285] on span "Nhập hàng kho nhận" at bounding box center [785, 293] width 115 height 19
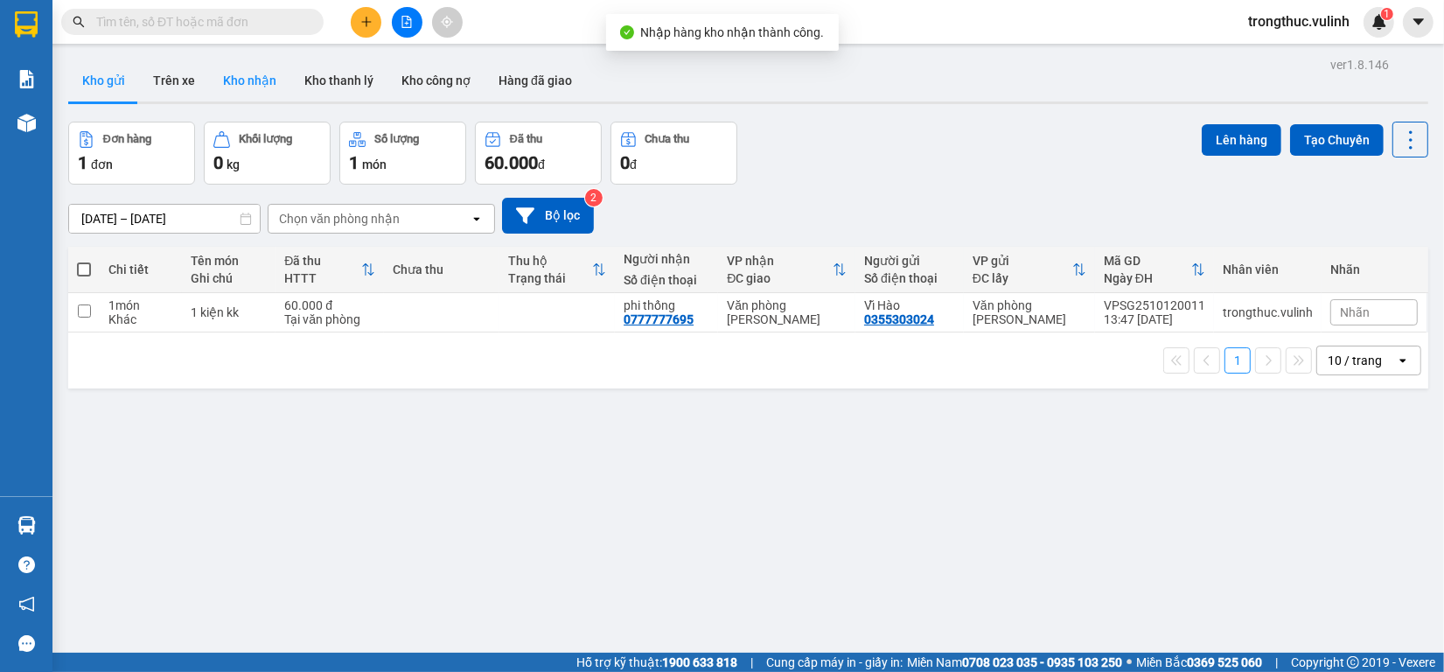
click at [260, 81] on button "Kho nhận" at bounding box center [249, 80] width 81 height 42
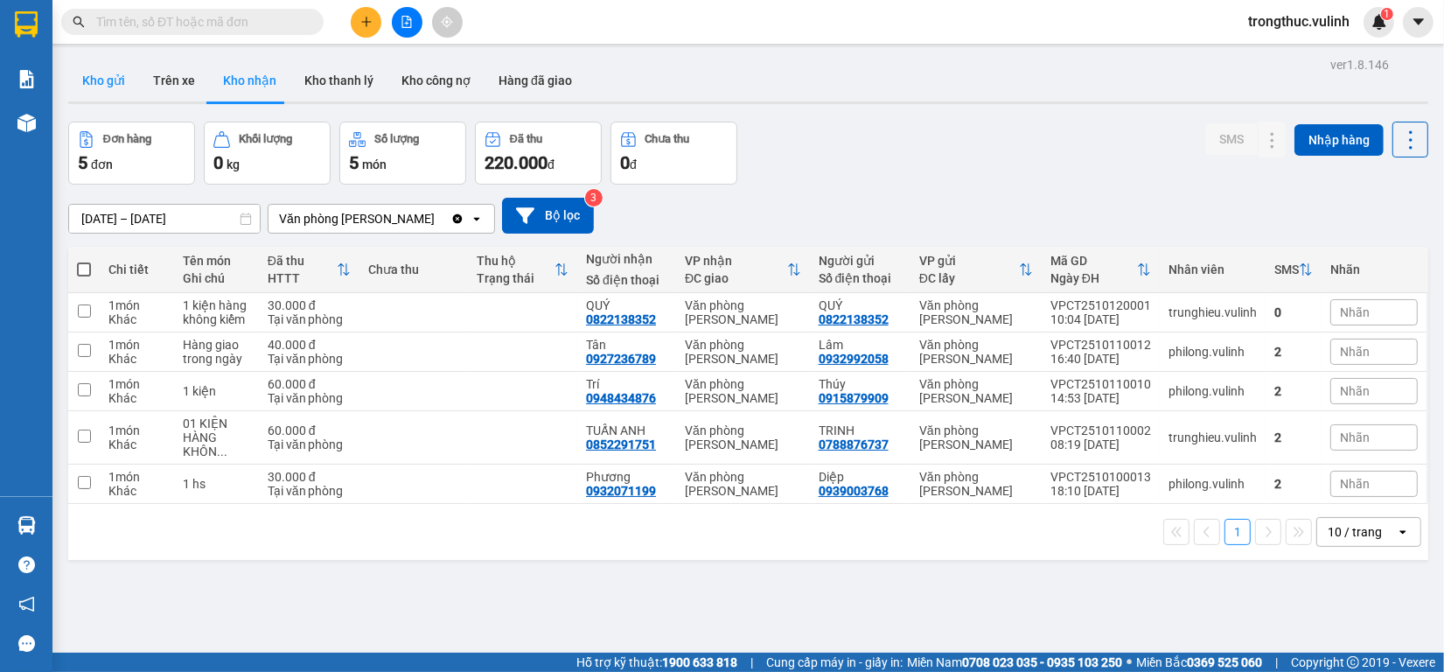
click at [108, 81] on button "Kho gửi" at bounding box center [103, 80] width 71 height 42
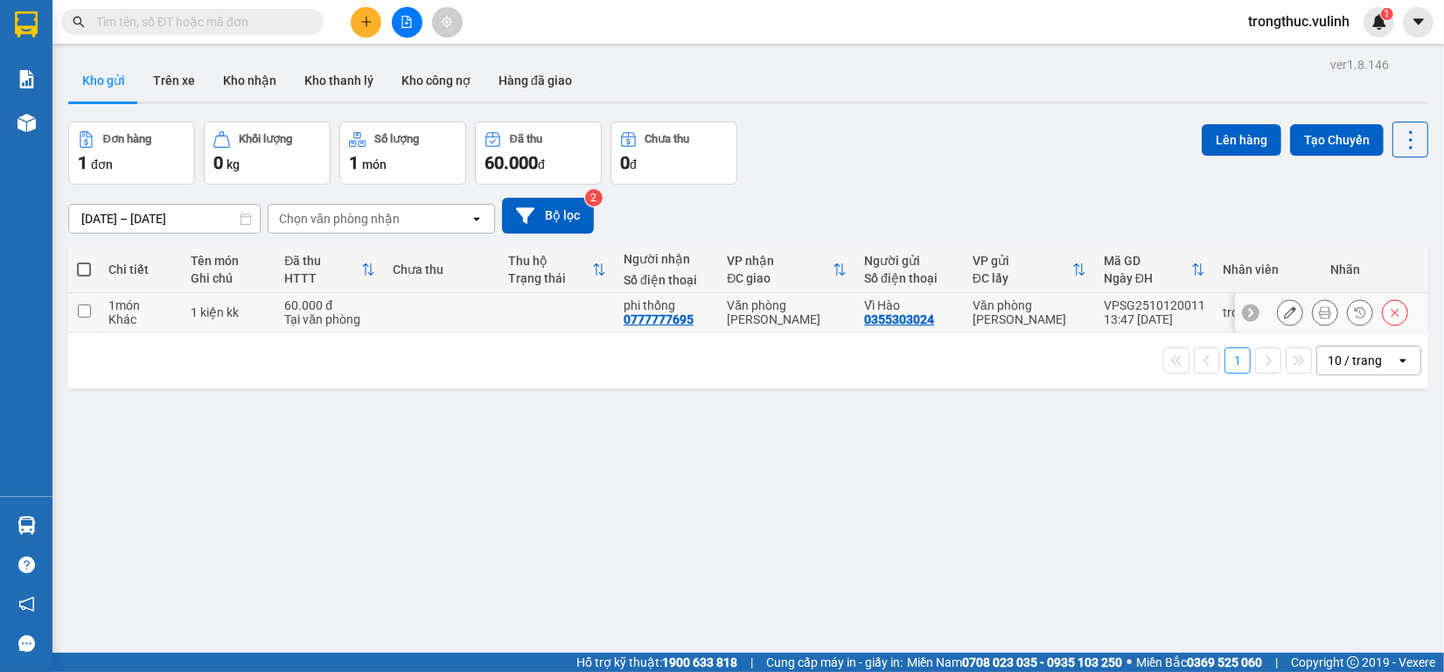
click at [522, 312] on td at bounding box center [556, 312] width 115 height 39
checkbox input "true"
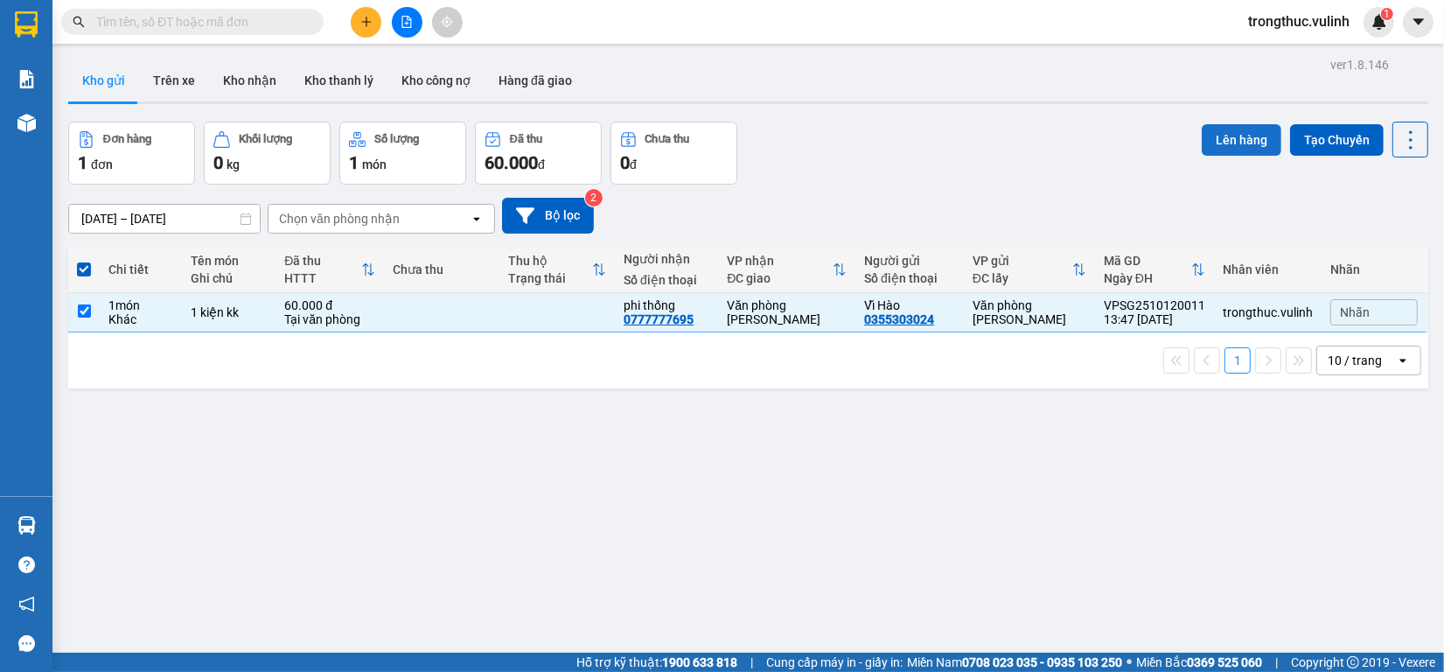
click at [1218, 140] on button "Lên hàng" at bounding box center [1241, 139] width 80 height 31
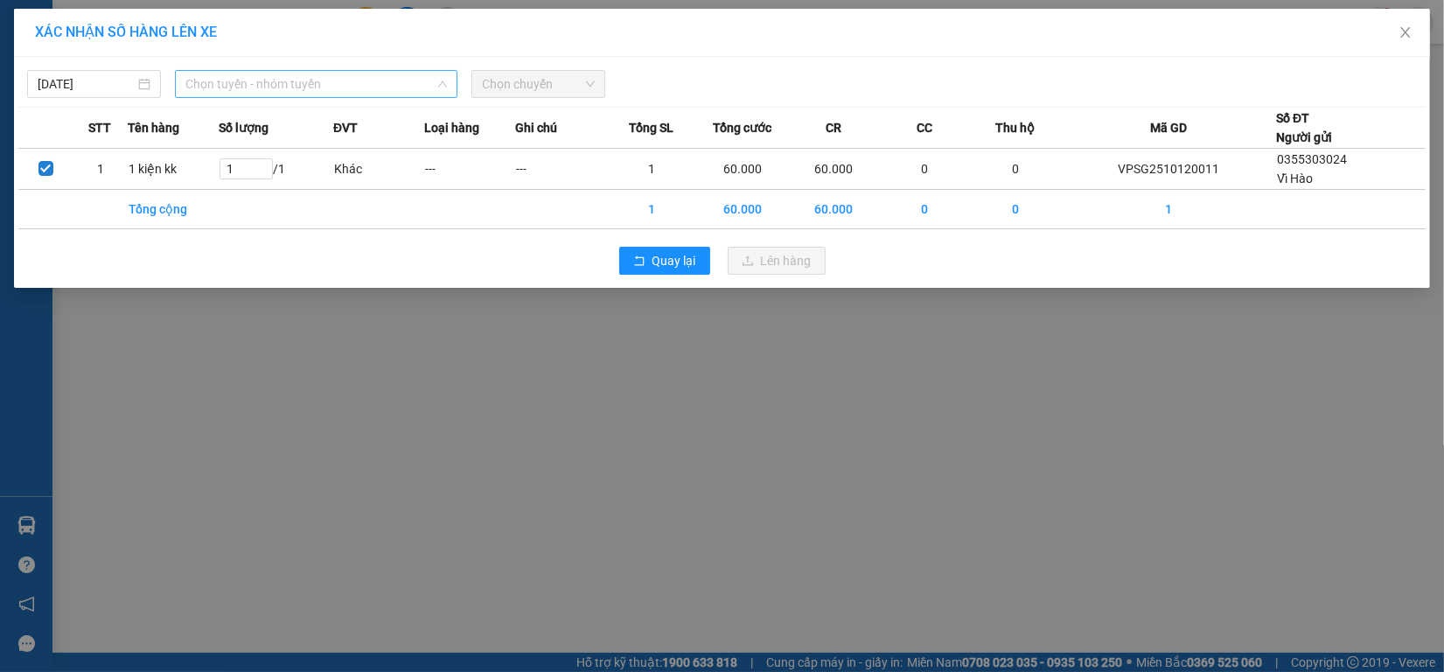
drag, startPoint x: 285, startPoint y: 92, endPoint x: 296, endPoint y: 180, distance: 88.9
click at [286, 92] on span "Chọn tuyến - nhóm tuyến" at bounding box center [315, 84] width 261 height 26
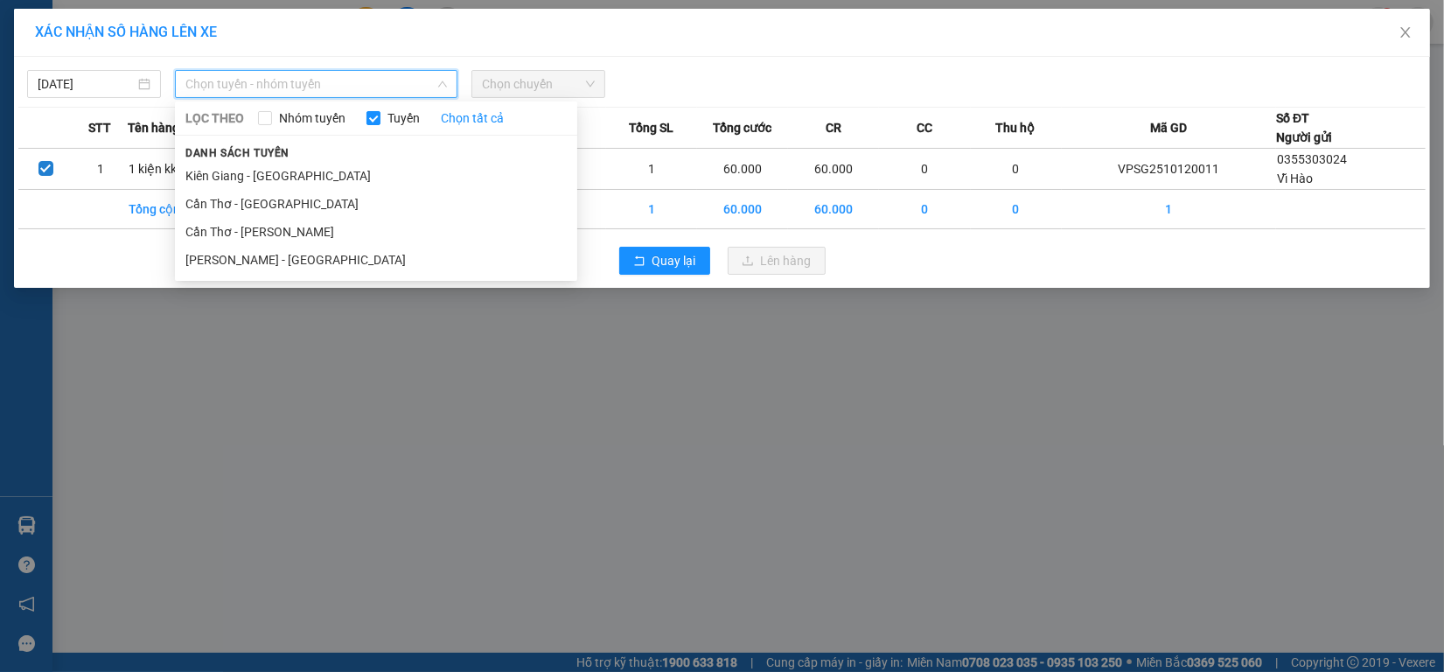
click at [277, 274] on div "LỌC THEO Nhóm tuyến Tuyến Chọn tất cả Danh sách tuyến [GEOGRAPHIC_DATA] - [GEOG…" at bounding box center [376, 191] width 402 height 172
click at [285, 261] on li "[PERSON_NAME] - [GEOGRAPHIC_DATA]" at bounding box center [376, 260] width 402 height 28
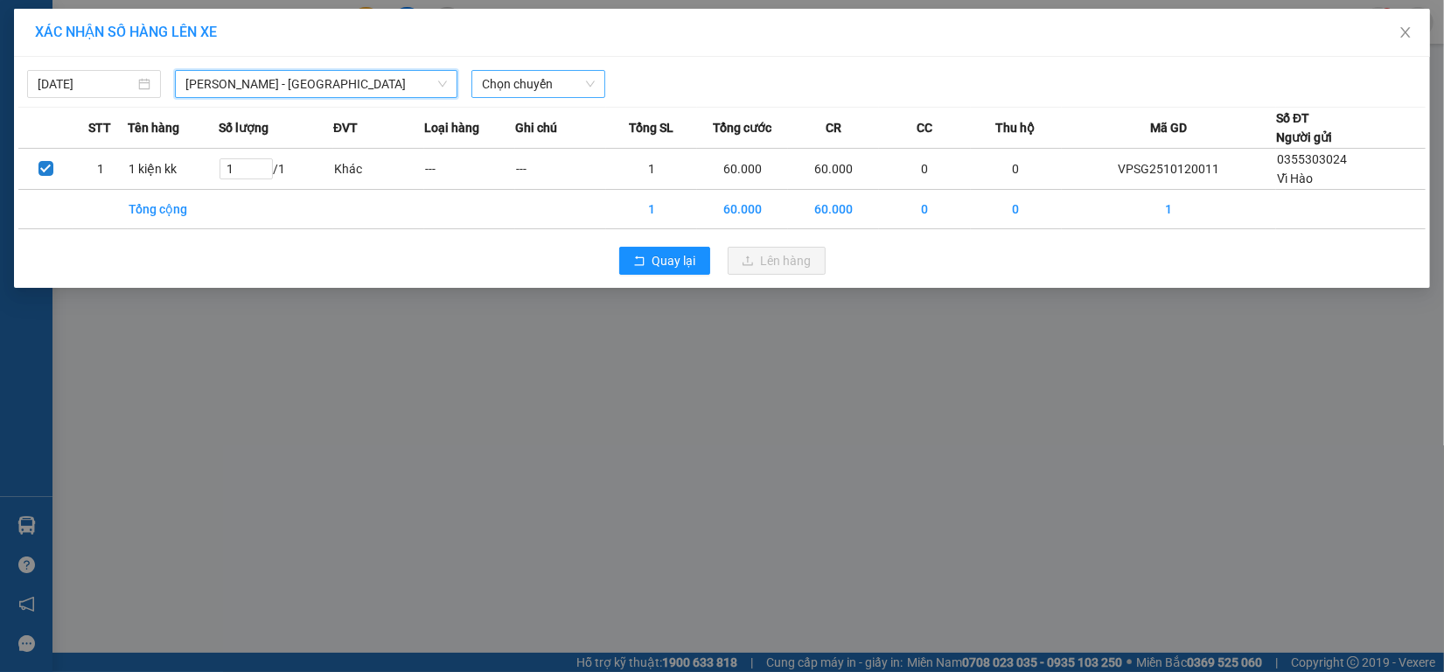
click at [529, 87] on span "Chọn chuyến" at bounding box center [538, 84] width 113 height 26
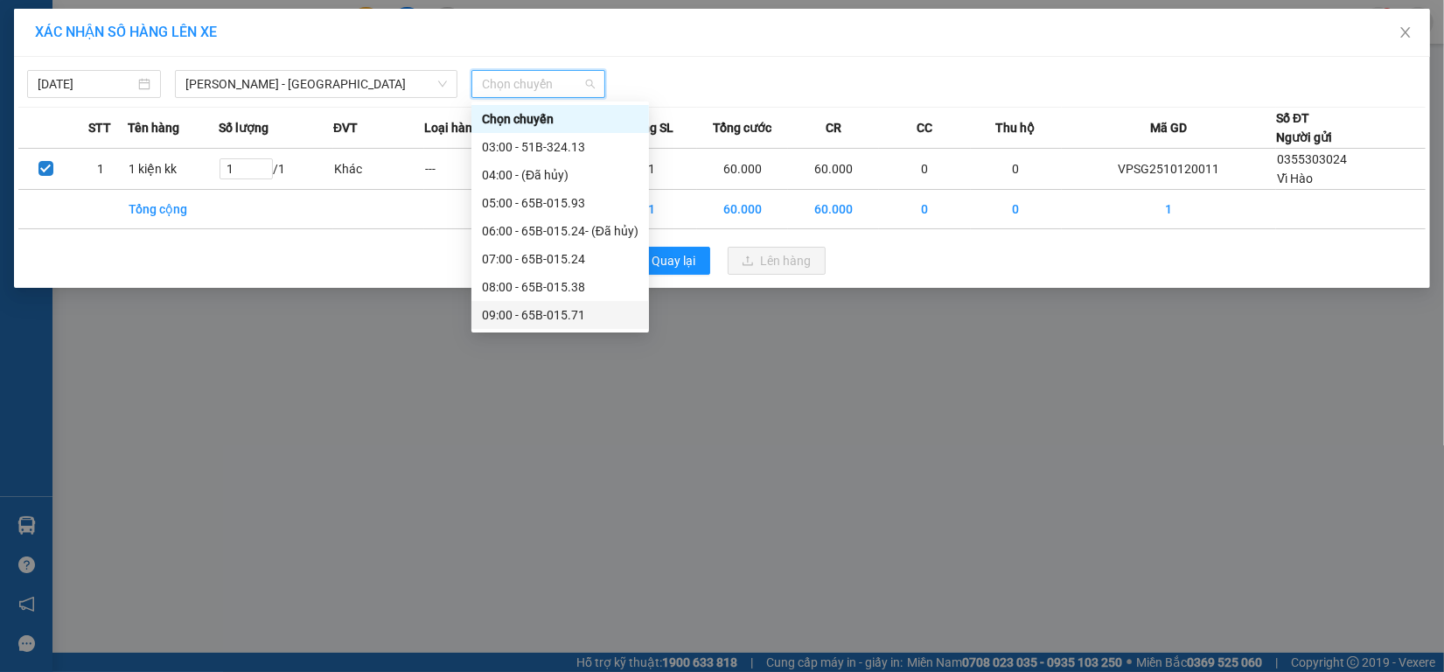
scroll to position [219, 0]
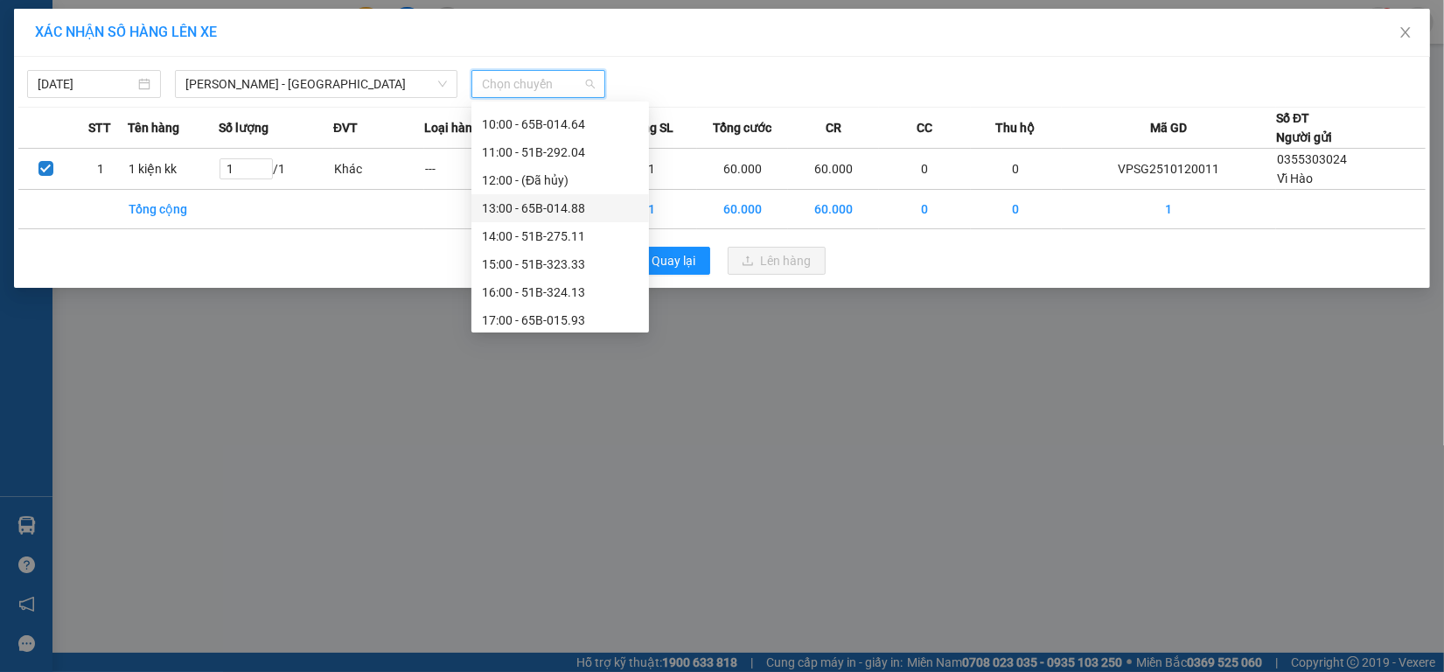
click at [595, 211] on div "13:00 - 65B-014.88" at bounding box center [560, 207] width 157 height 19
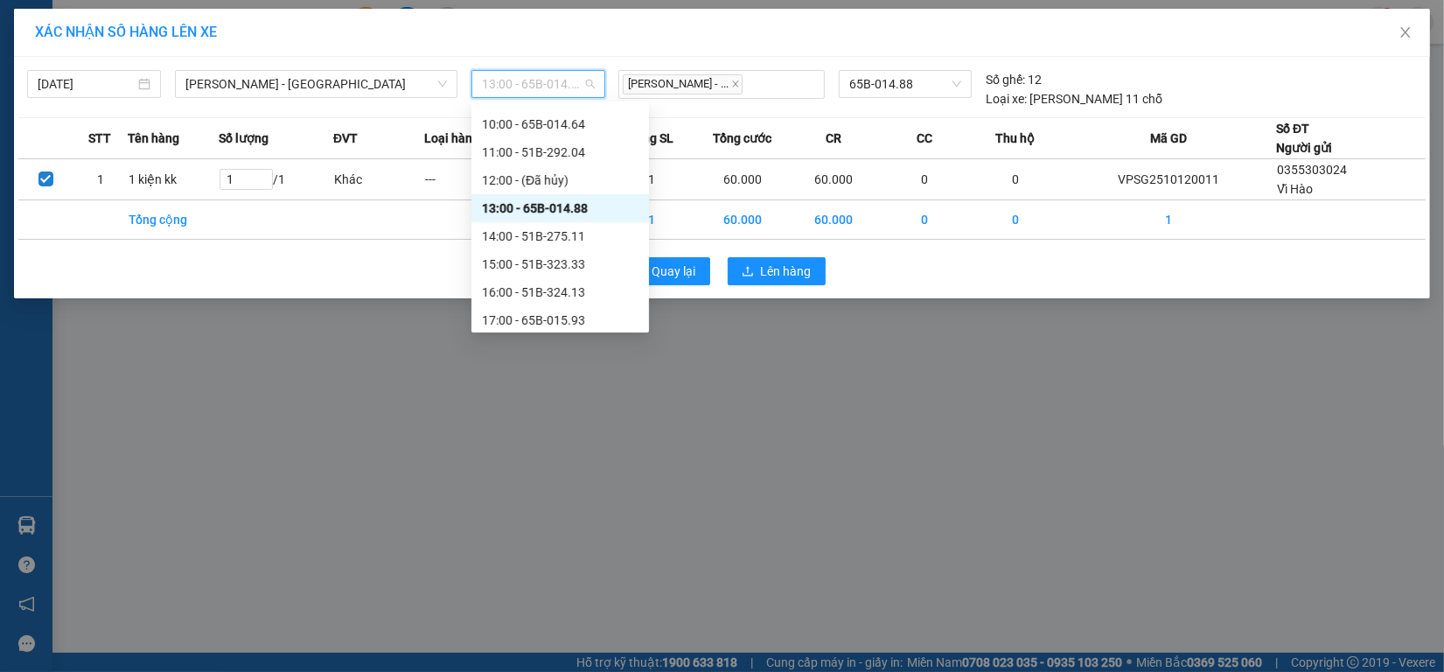
click at [583, 86] on span "13:00 - 65B-014.88" at bounding box center [538, 84] width 113 height 26
click at [562, 239] on div "14:00 - 51B-275.11" at bounding box center [560, 235] width 157 height 19
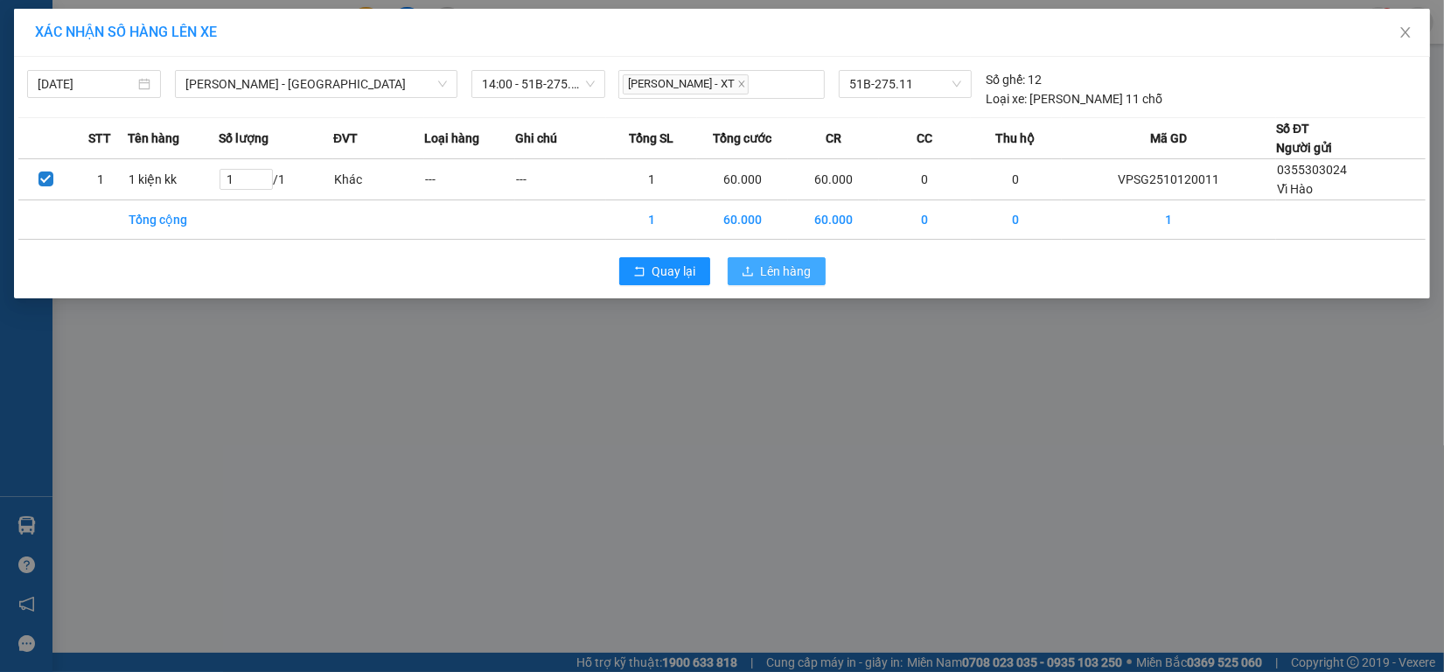
click at [767, 267] on span "Lên hàng" at bounding box center [786, 270] width 51 height 19
